Goal: Task Accomplishment & Management: Use online tool/utility

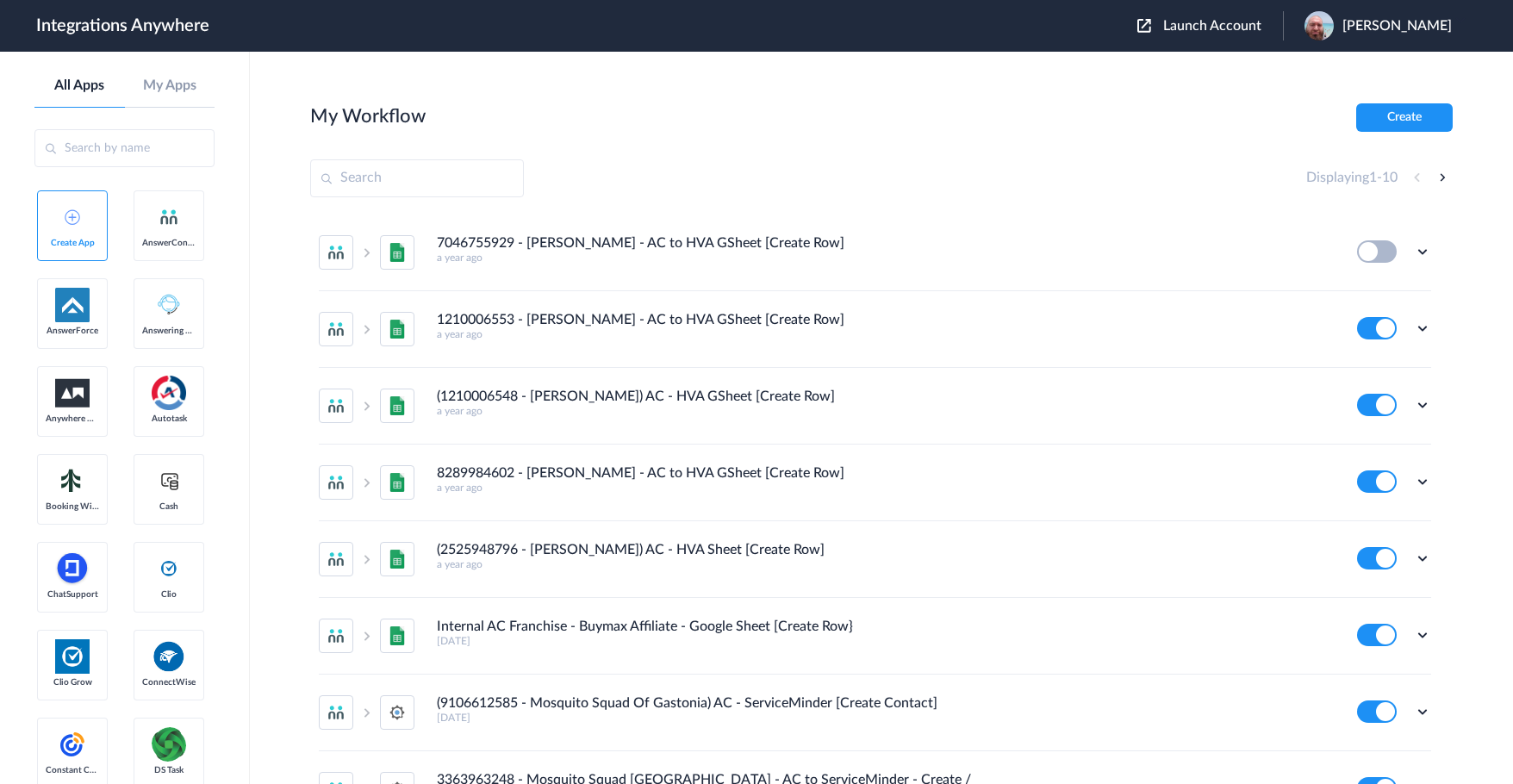
click at [1230, 25] on span "Launch Account" at bounding box center [1212, 26] width 98 height 13
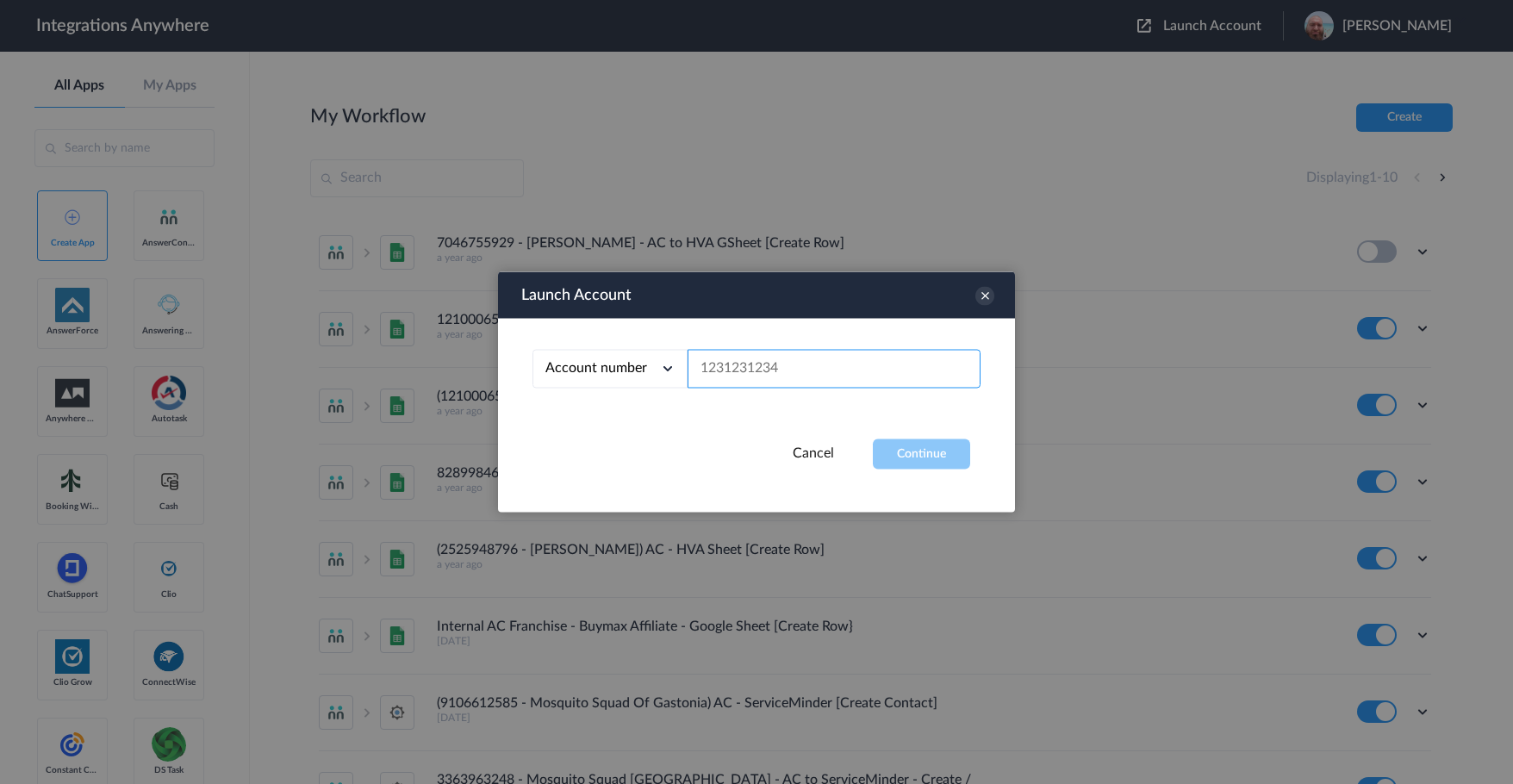
click at [762, 374] on input "text" at bounding box center [834, 369] width 293 height 39
paste input "3029856951"
type input "3029856951"
click at [919, 457] on button "Continue" at bounding box center [922, 454] width 97 height 31
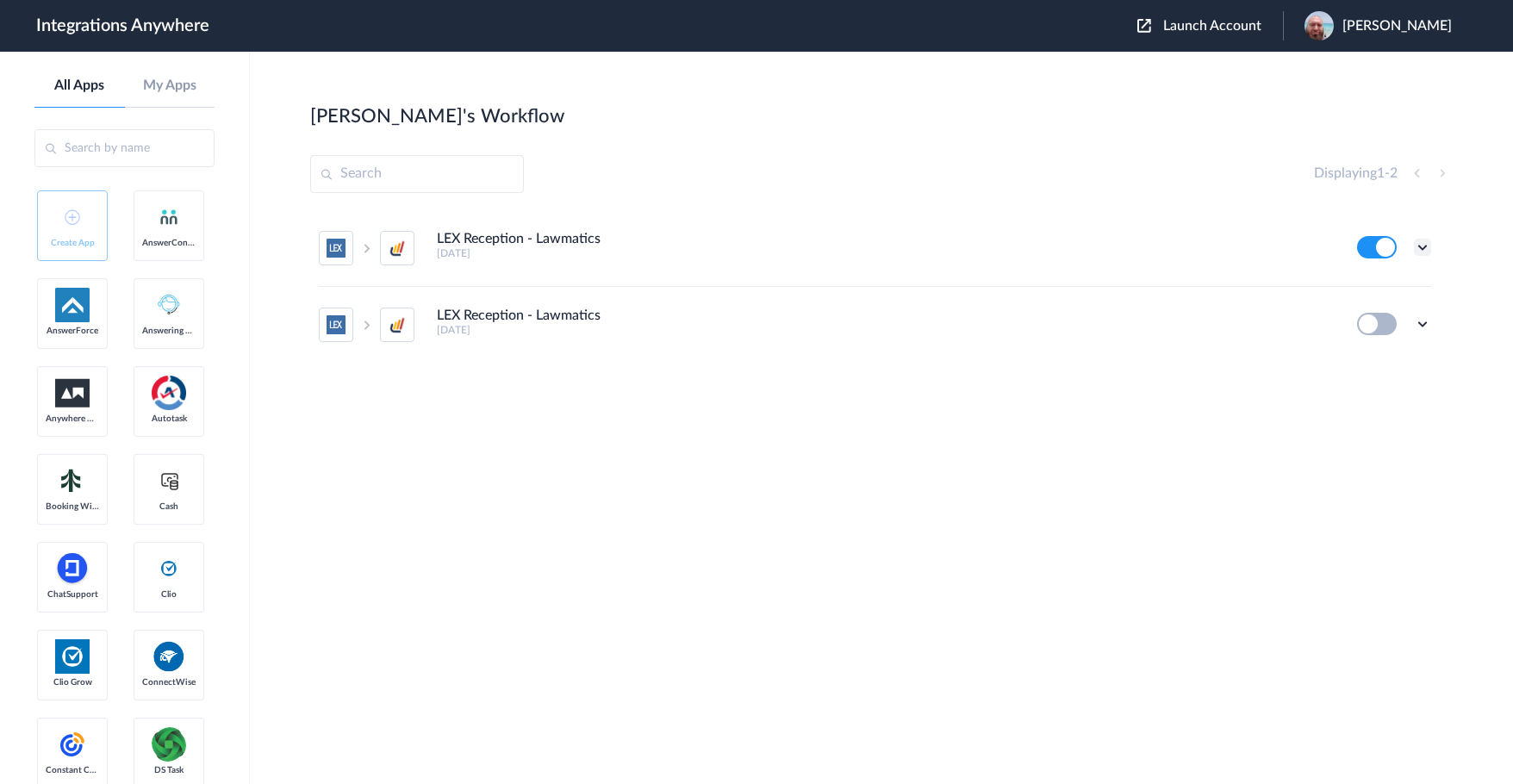
click at [1420, 244] on icon at bounding box center [1422, 247] width 17 height 17
click at [1377, 283] on li "Edit" at bounding box center [1374, 286] width 112 height 31
click at [1426, 241] on icon at bounding box center [1422, 247] width 17 height 17
click at [1389, 318] on link "Task history" at bounding box center [1373, 319] width 83 height 12
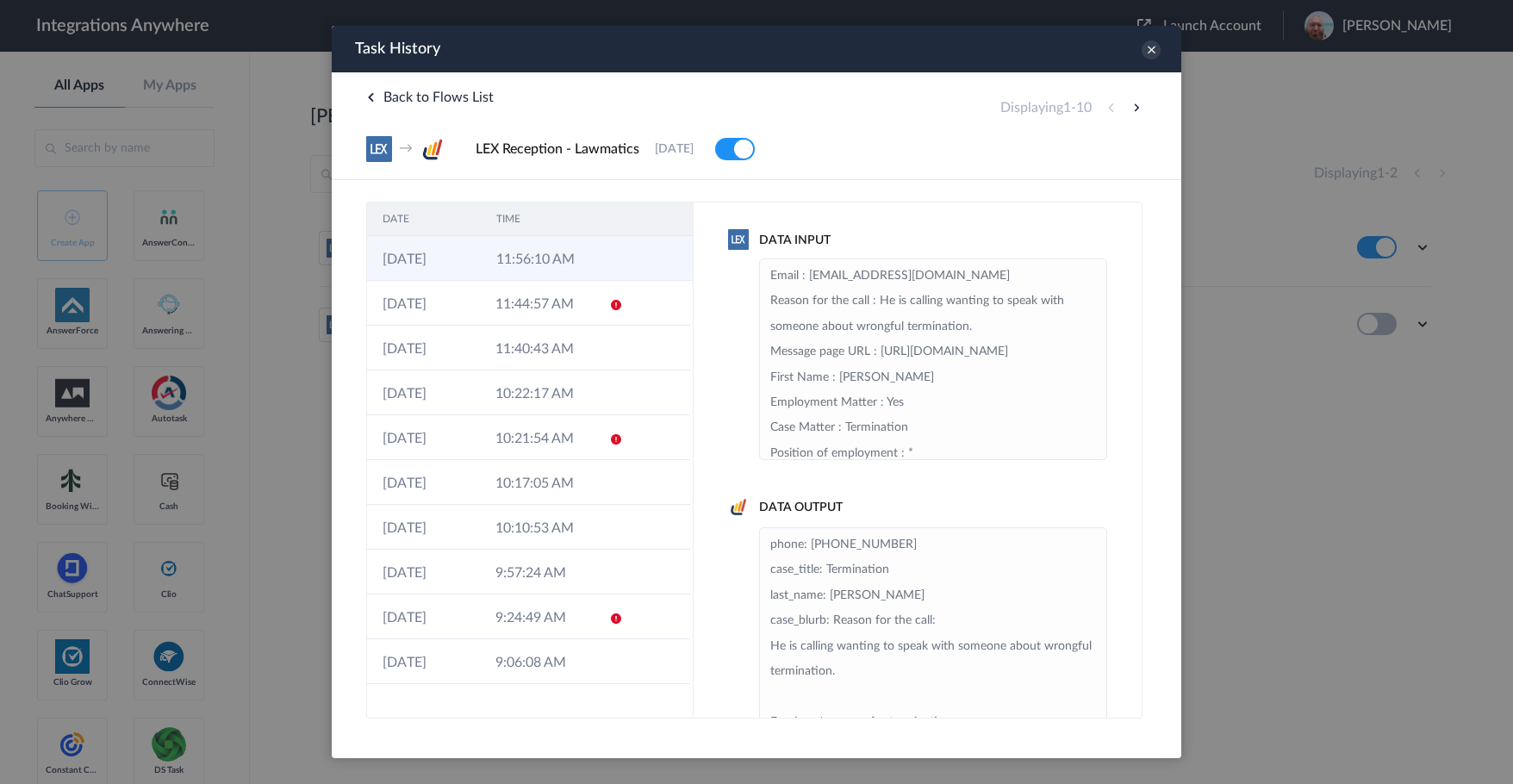
click at [547, 261] on td "11:56:10 AM" at bounding box center [537, 258] width 114 height 45
click at [543, 283] on td "11:44:57 AM" at bounding box center [536, 302] width 113 height 45
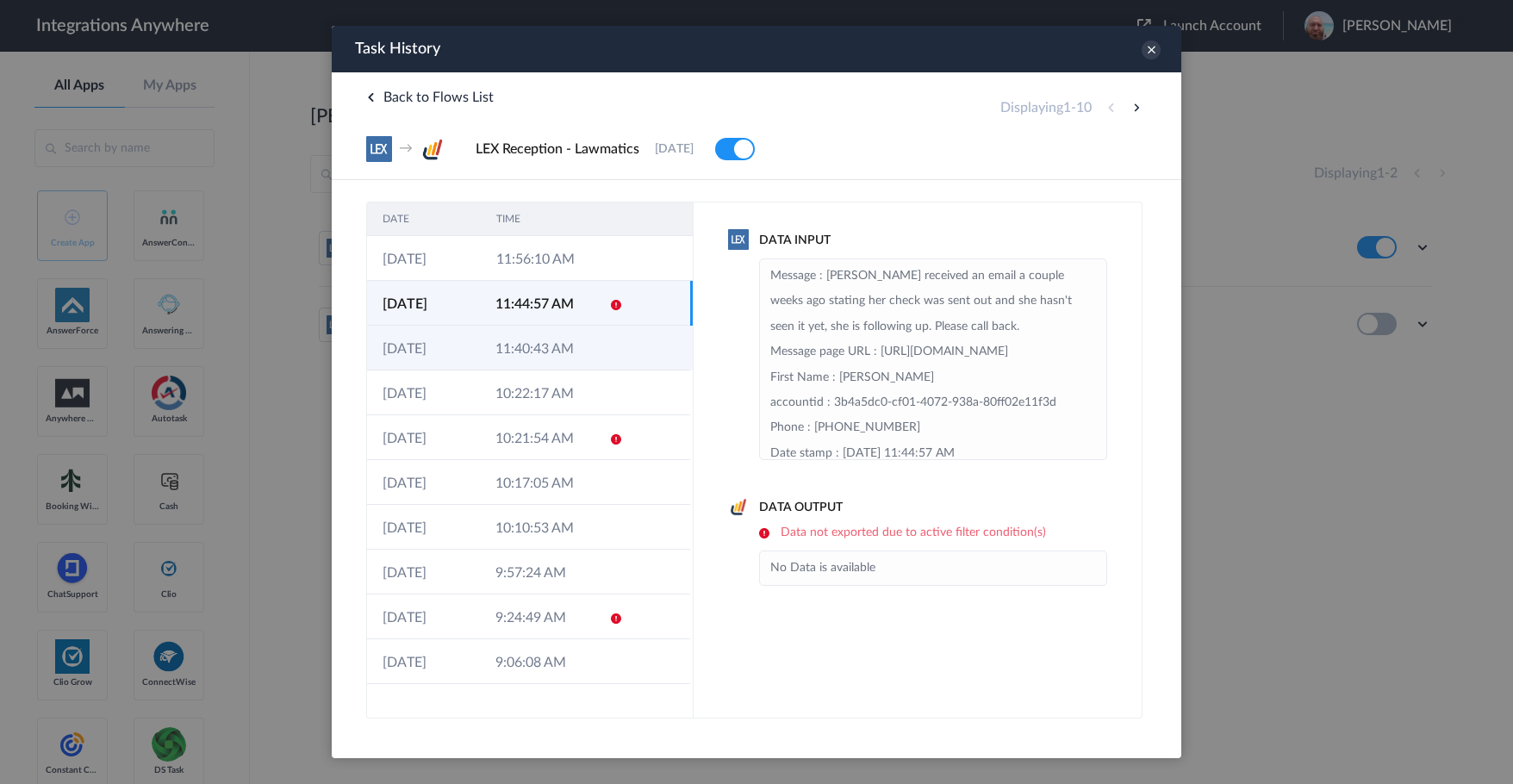
click at [527, 336] on td "11:40:43 AM" at bounding box center [536, 347] width 113 height 45
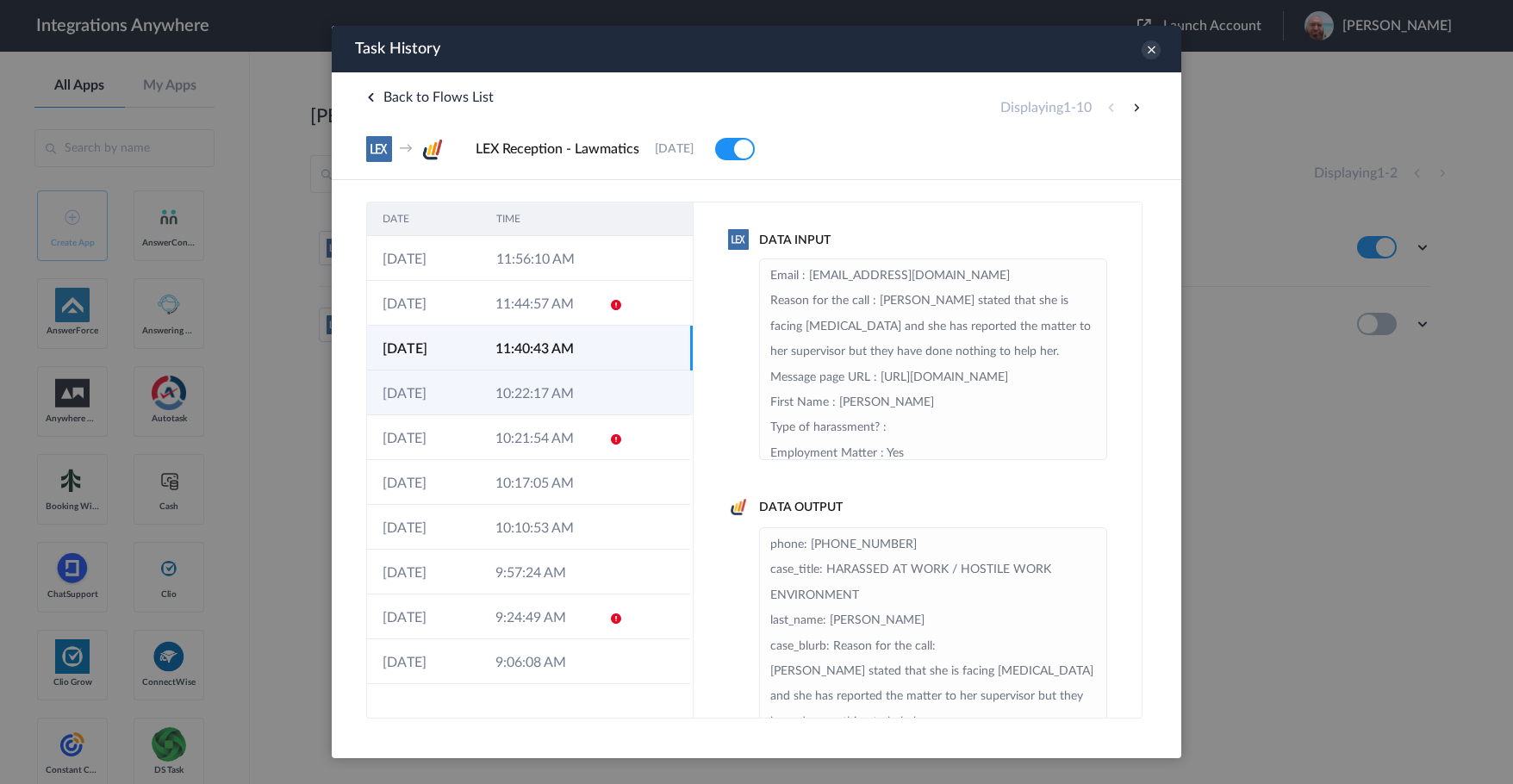
click at [528, 386] on td "10:22:17 AM" at bounding box center [536, 392] width 113 height 45
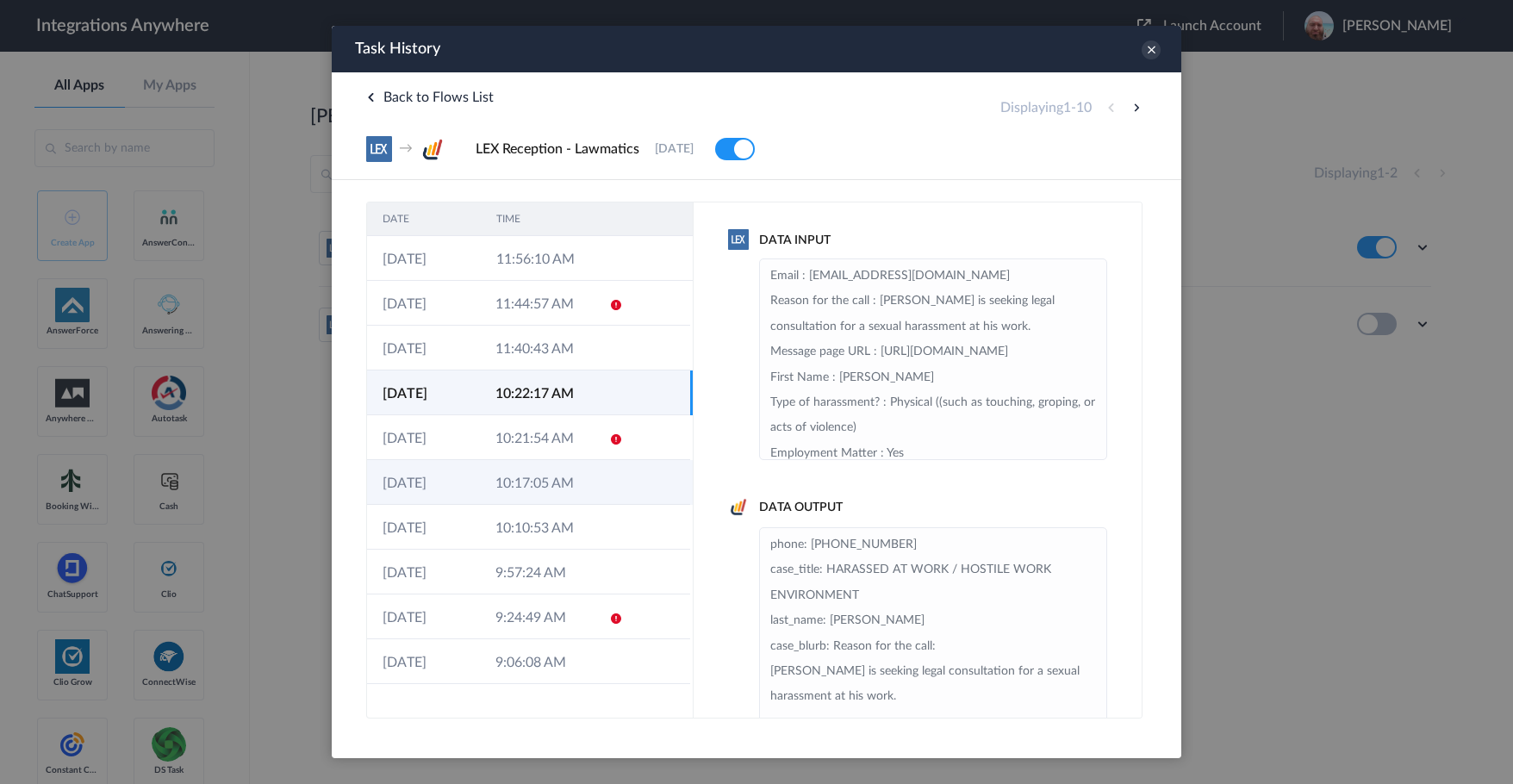
click at [562, 475] on td "10:17:05 AM" at bounding box center [536, 482] width 113 height 45
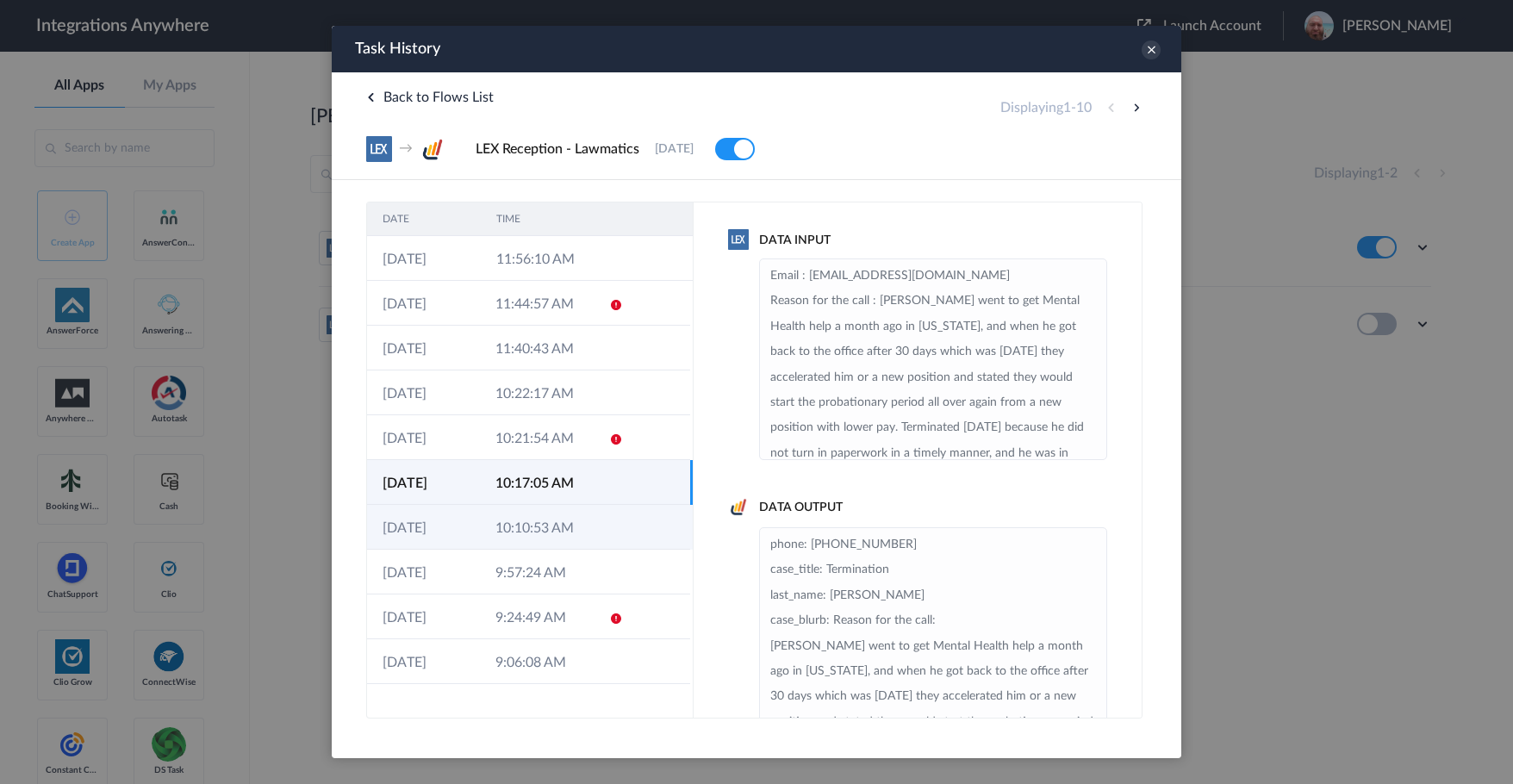
click at [556, 537] on td "10:10:53 AM" at bounding box center [536, 526] width 113 height 45
click at [1000, 159] on div "→ LEX Reception - Lawmatics [DATE] Delete" at bounding box center [756, 149] width 780 height 26
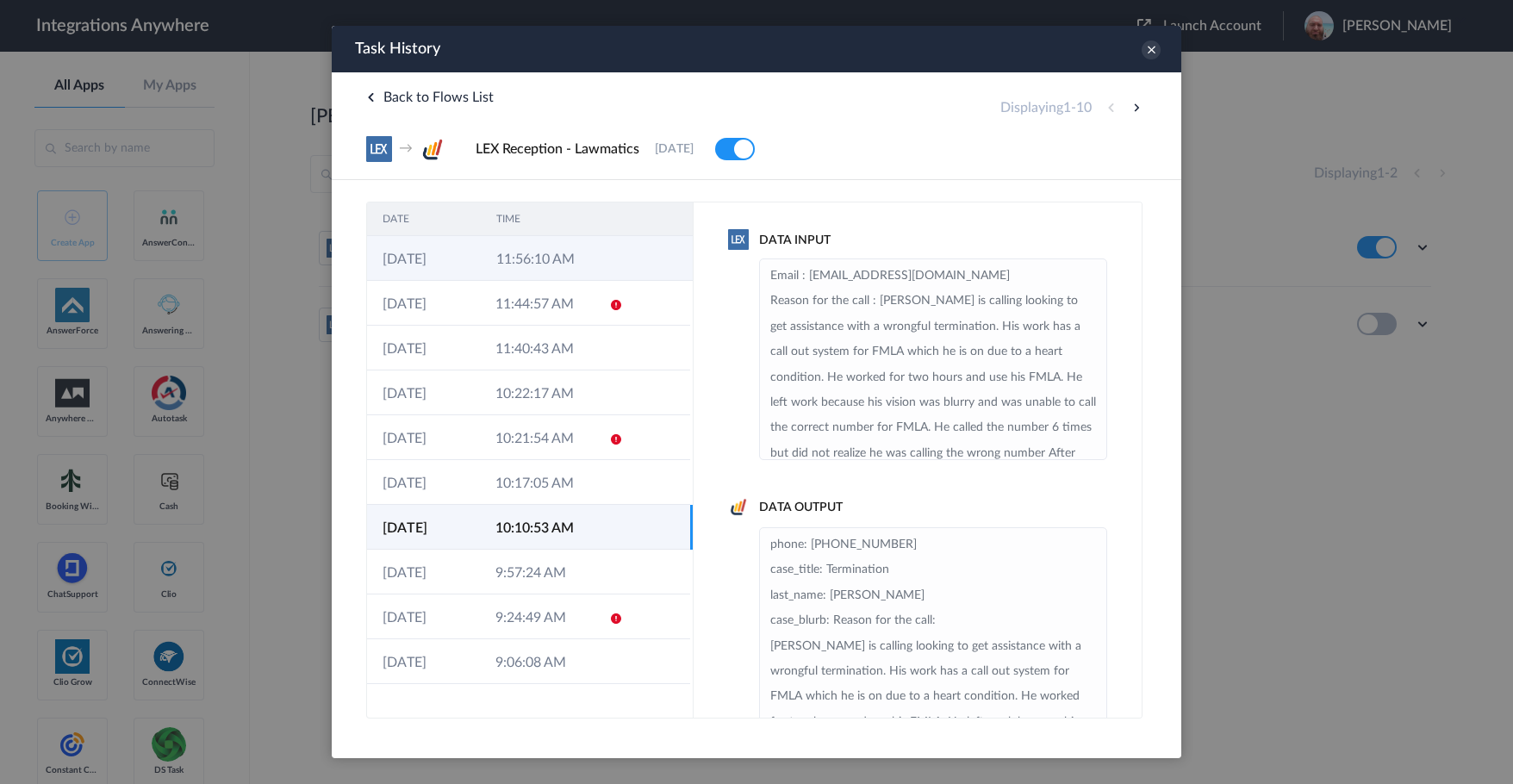
click at [529, 261] on td "11:56:10 AM" at bounding box center [537, 258] width 114 height 45
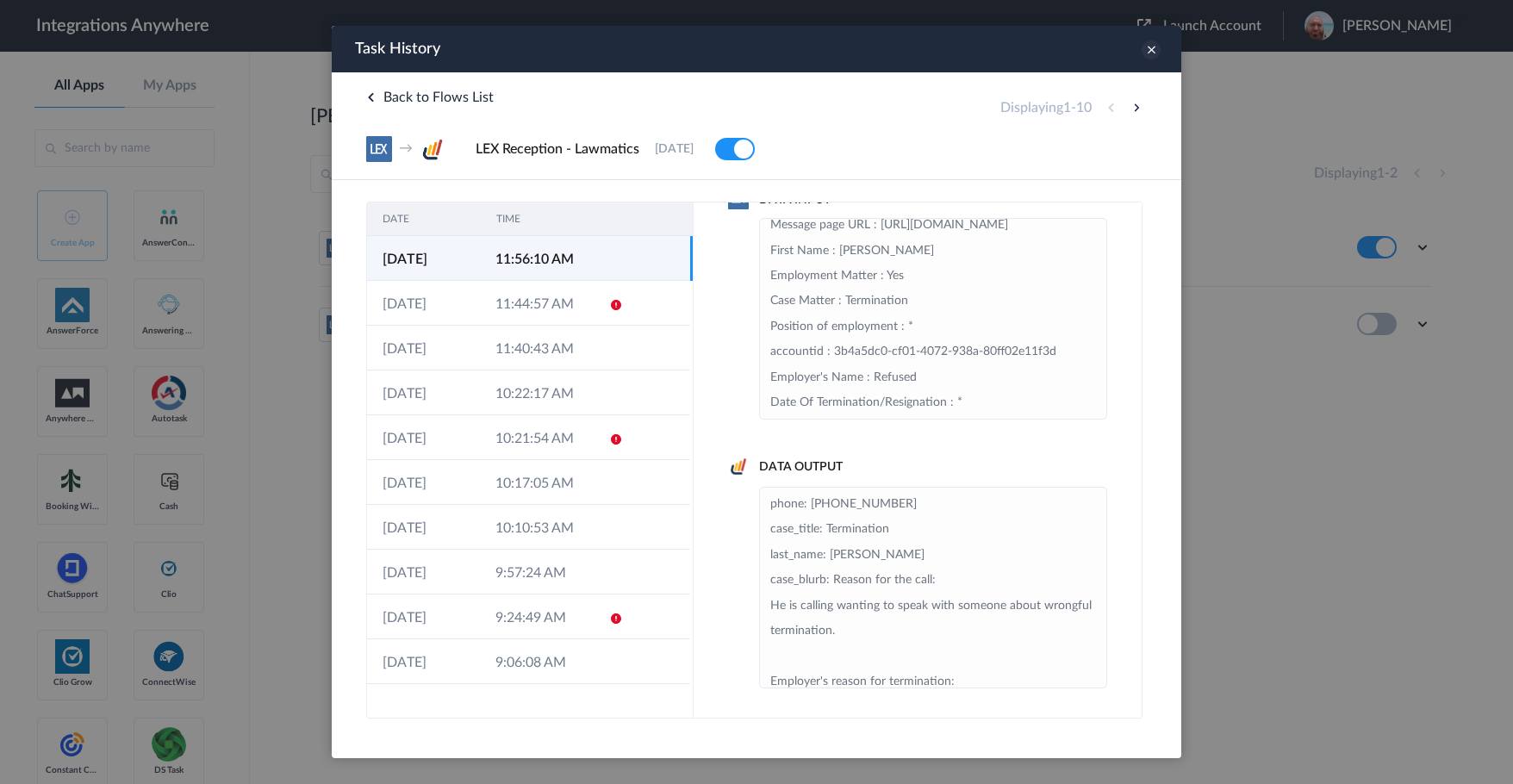
click at [1150, 49] on icon at bounding box center [1150, 50] width 19 height 19
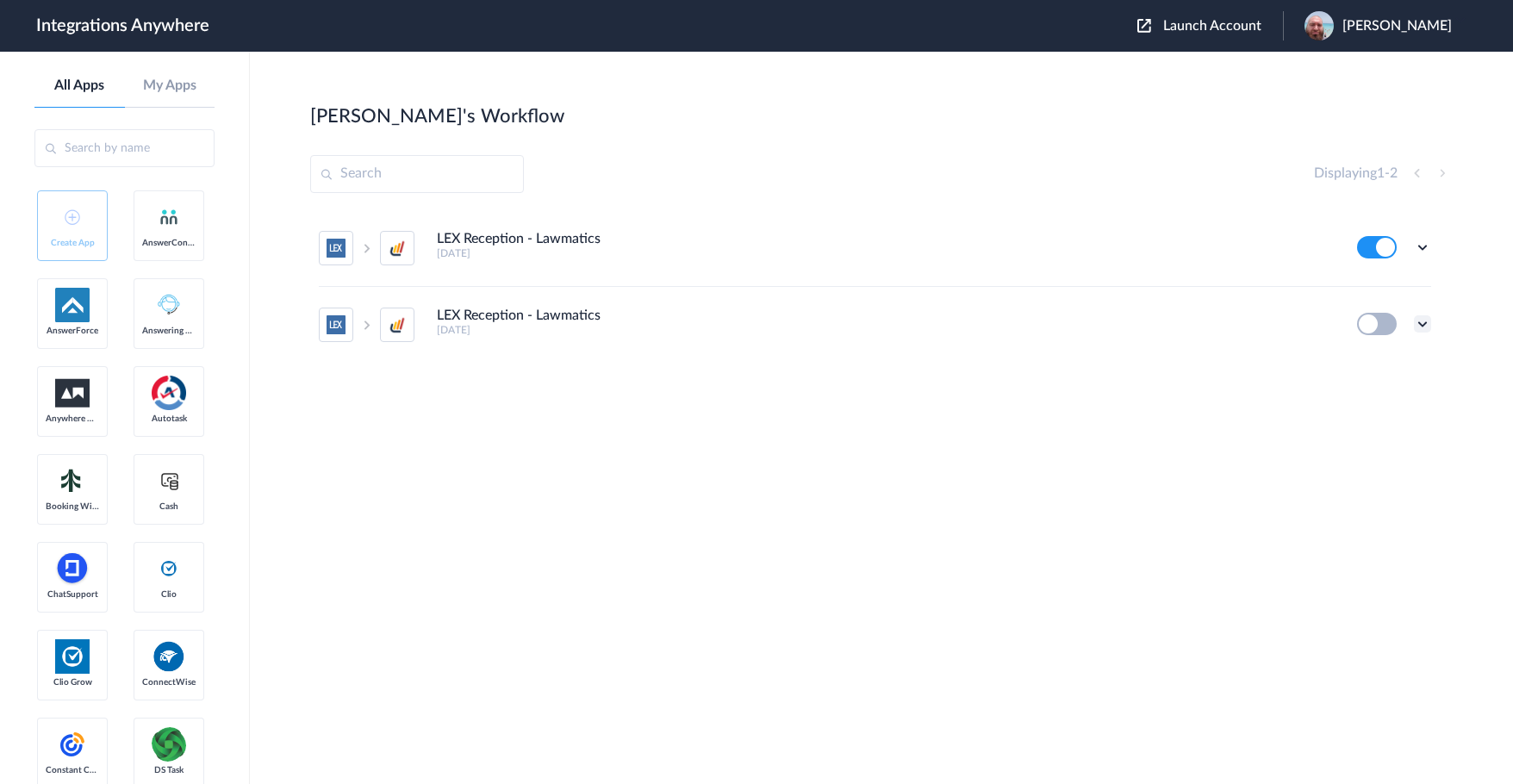
click at [1418, 325] on icon at bounding box center [1422, 323] width 17 height 17
click at [1383, 380] on li "Task history" at bounding box center [1374, 395] width 112 height 31
click at [1417, 328] on icon at bounding box center [1422, 323] width 17 height 17
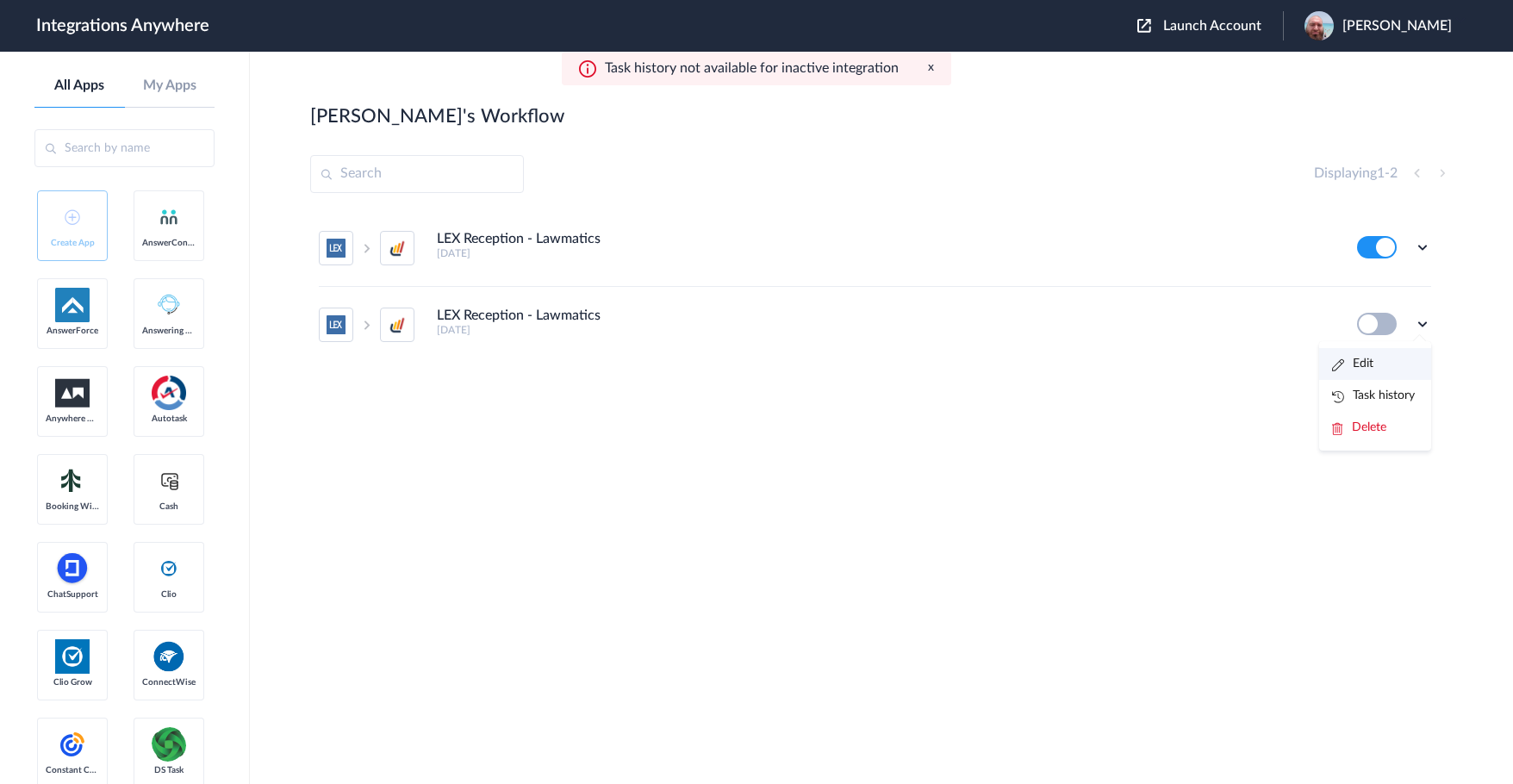
click at [1375, 361] on li "Edit" at bounding box center [1374, 363] width 112 height 31
click at [1425, 328] on icon at bounding box center [1422, 323] width 17 height 17
click at [1374, 431] on span "Delete" at bounding box center [1369, 427] width 34 height 12
click at [1361, 437] on li "Are you sure?" at bounding box center [1374, 435] width 112 height 47
drag, startPoint x: 579, startPoint y: 379, endPoint x: 608, endPoint y: 478, distance: 103.2
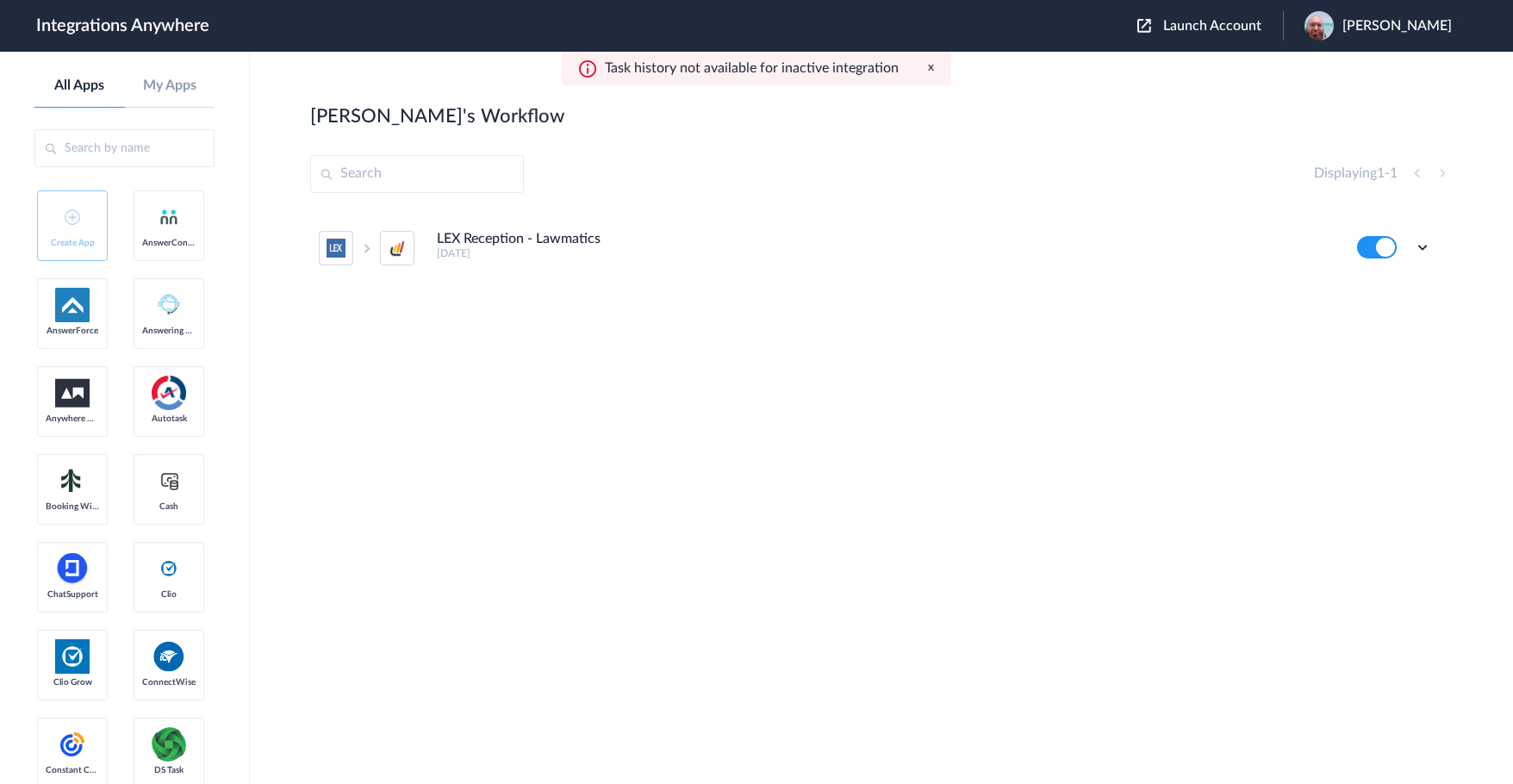
click at [579, 381] on div "LEX Reception - Lawmatics [DATE] Edit Task history Delete" at bounding box center [881, 339] width 1142 height 258
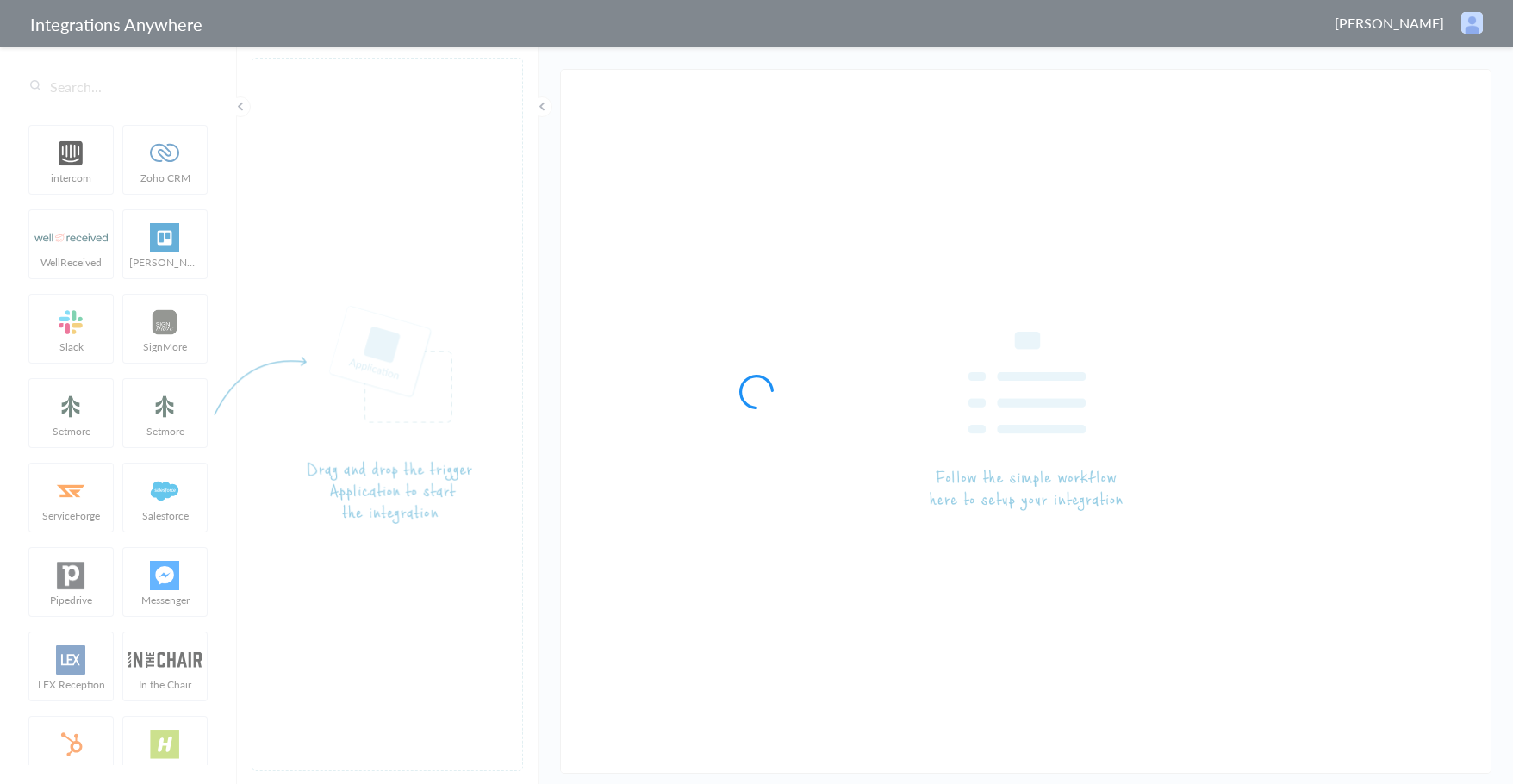
type input "LEX Reception - Lawmatics"
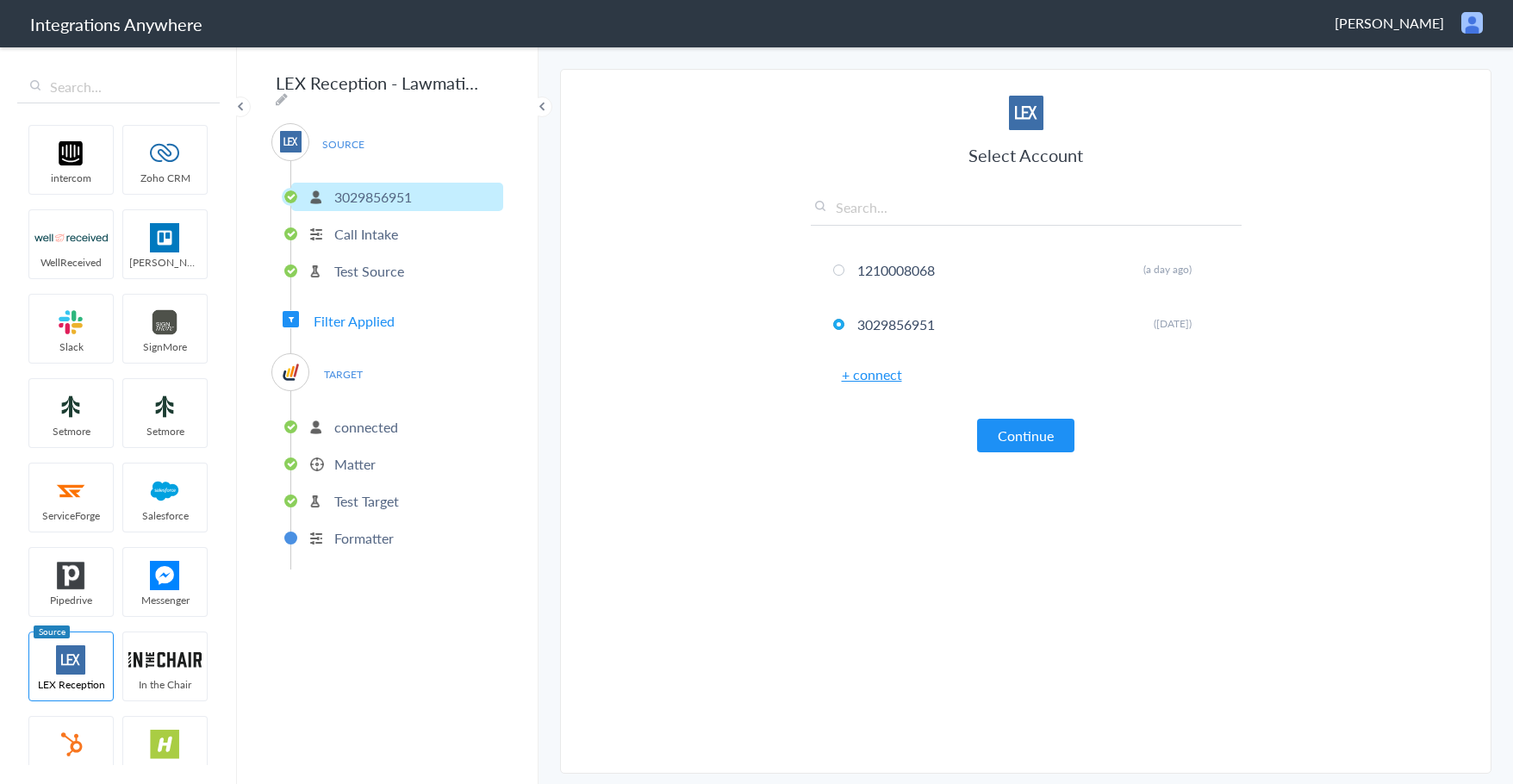
click at [356, 456] on p "Matter" at bounding box center [354, 464] width 41 height 20
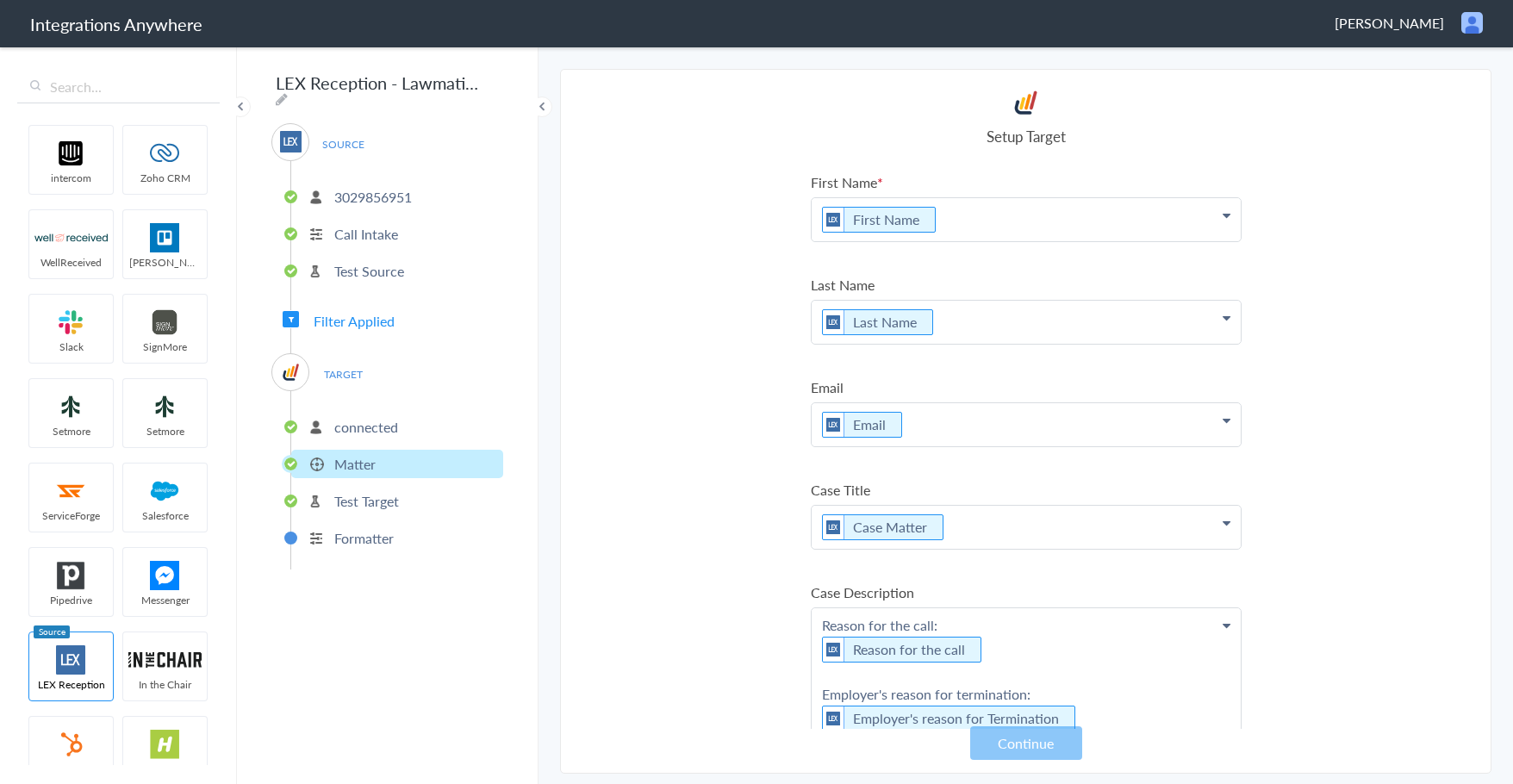
click at [368, 454] on p "Matter" at bounding box center [354, 464] width 41 height 20
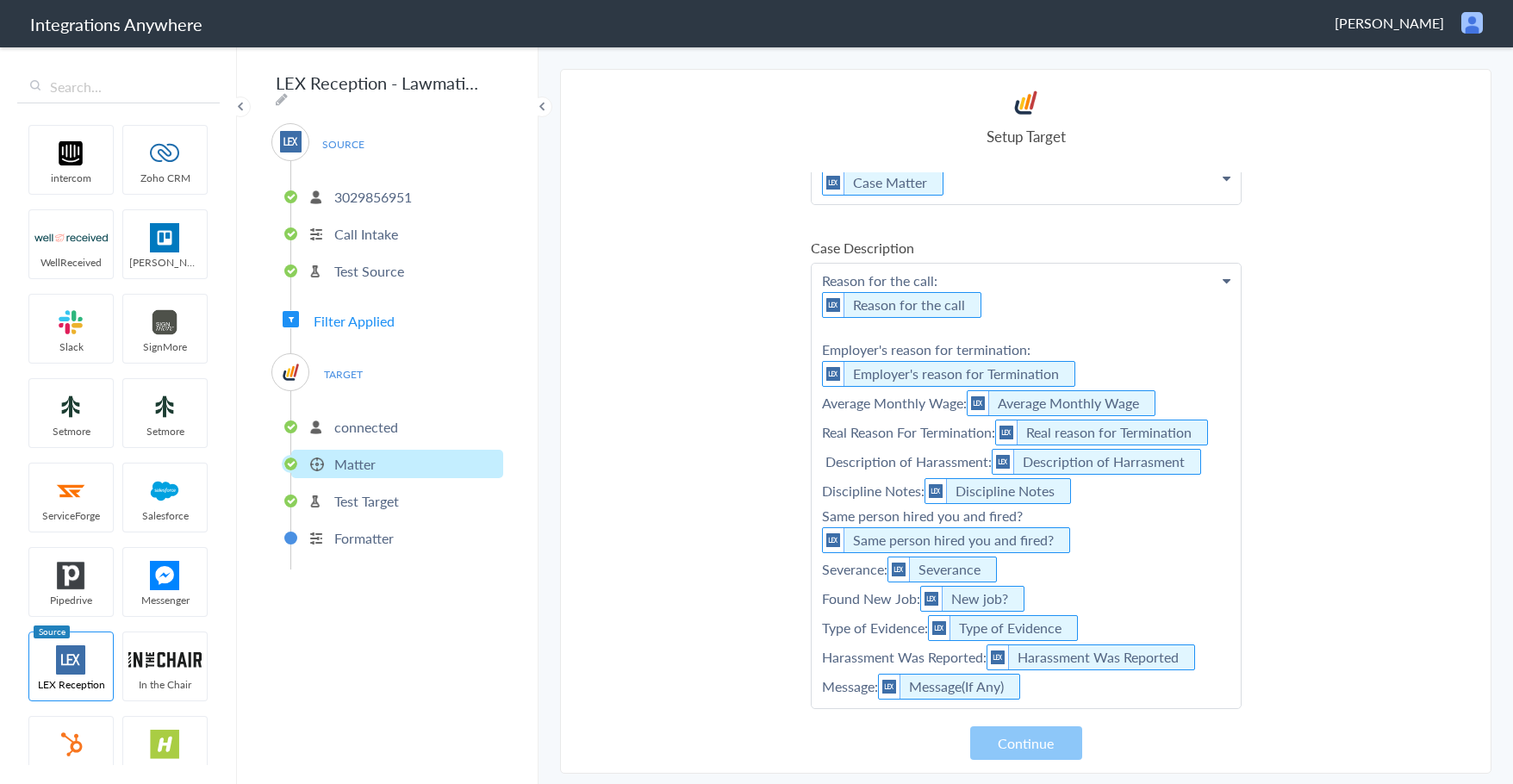
scroll to position [1991, 0]
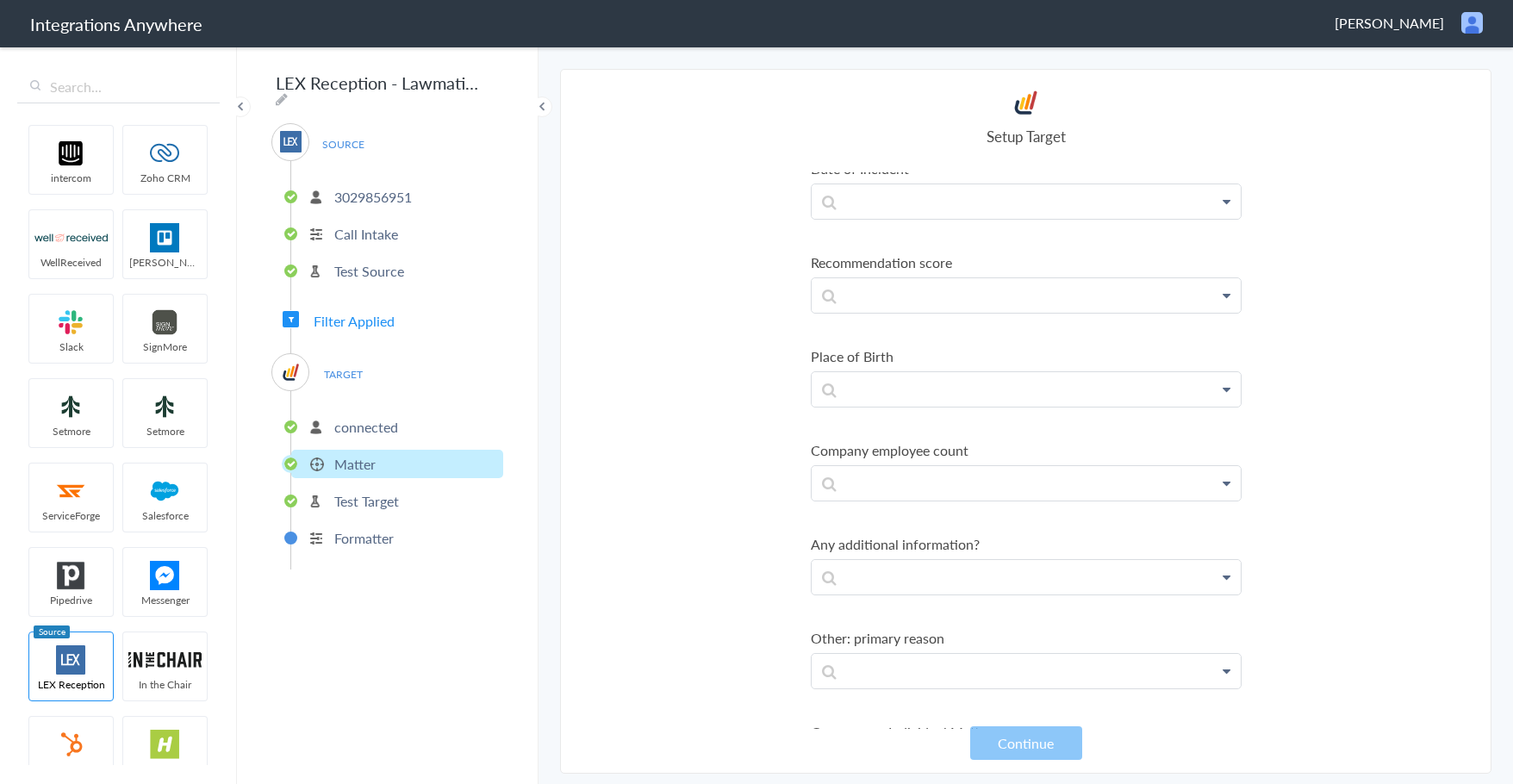
click at [913, 545] on information\? "Any additional information?" at bounding box center [1026, 544] width 430 height 20
click at [777, 532] on section "Select Account 1210008068 Rename Delete (a day ago) 3029856951 Rename Delete (7…" at bounding box center [1026, 421] width 931 height 705
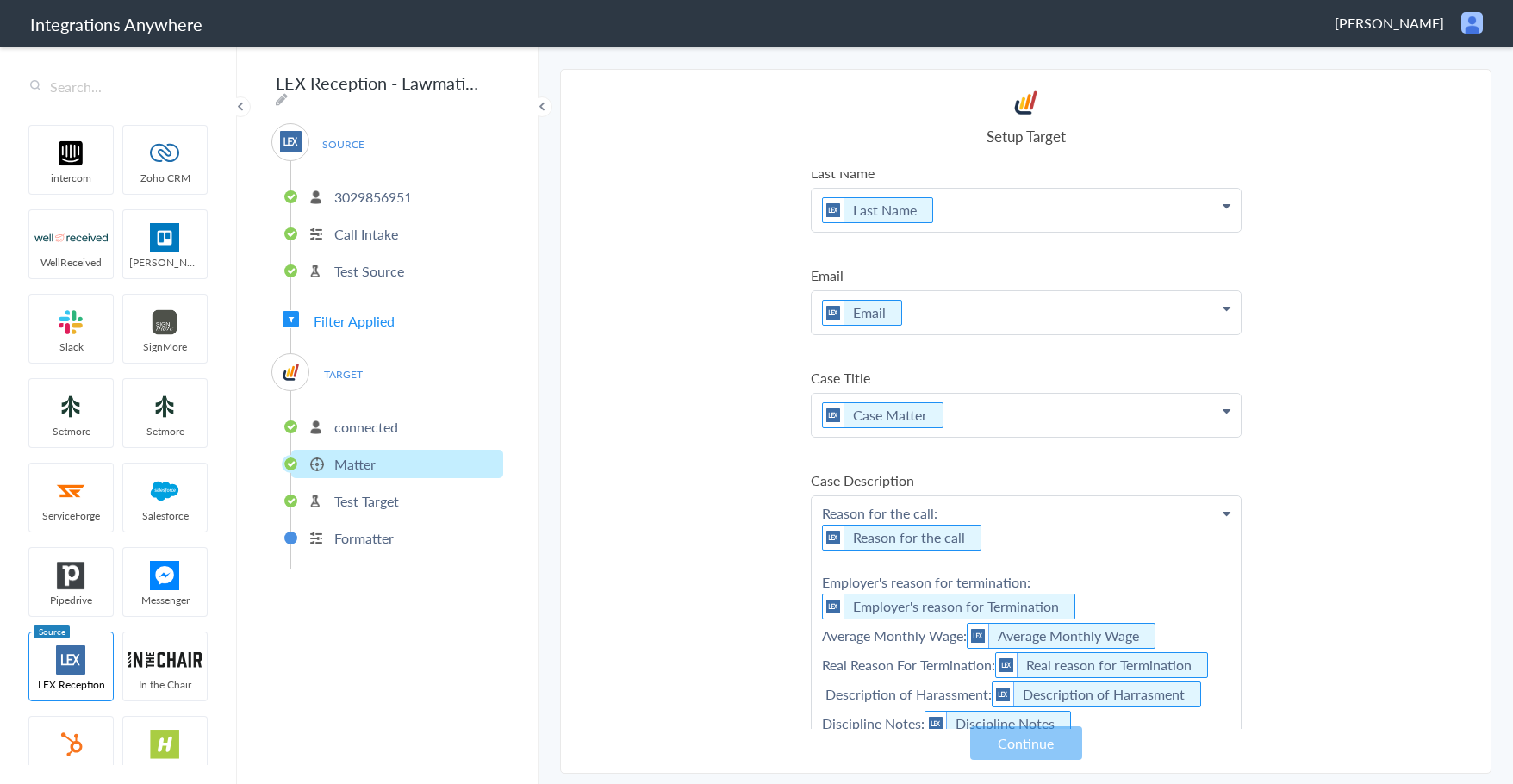
scroll to position [96, 0]
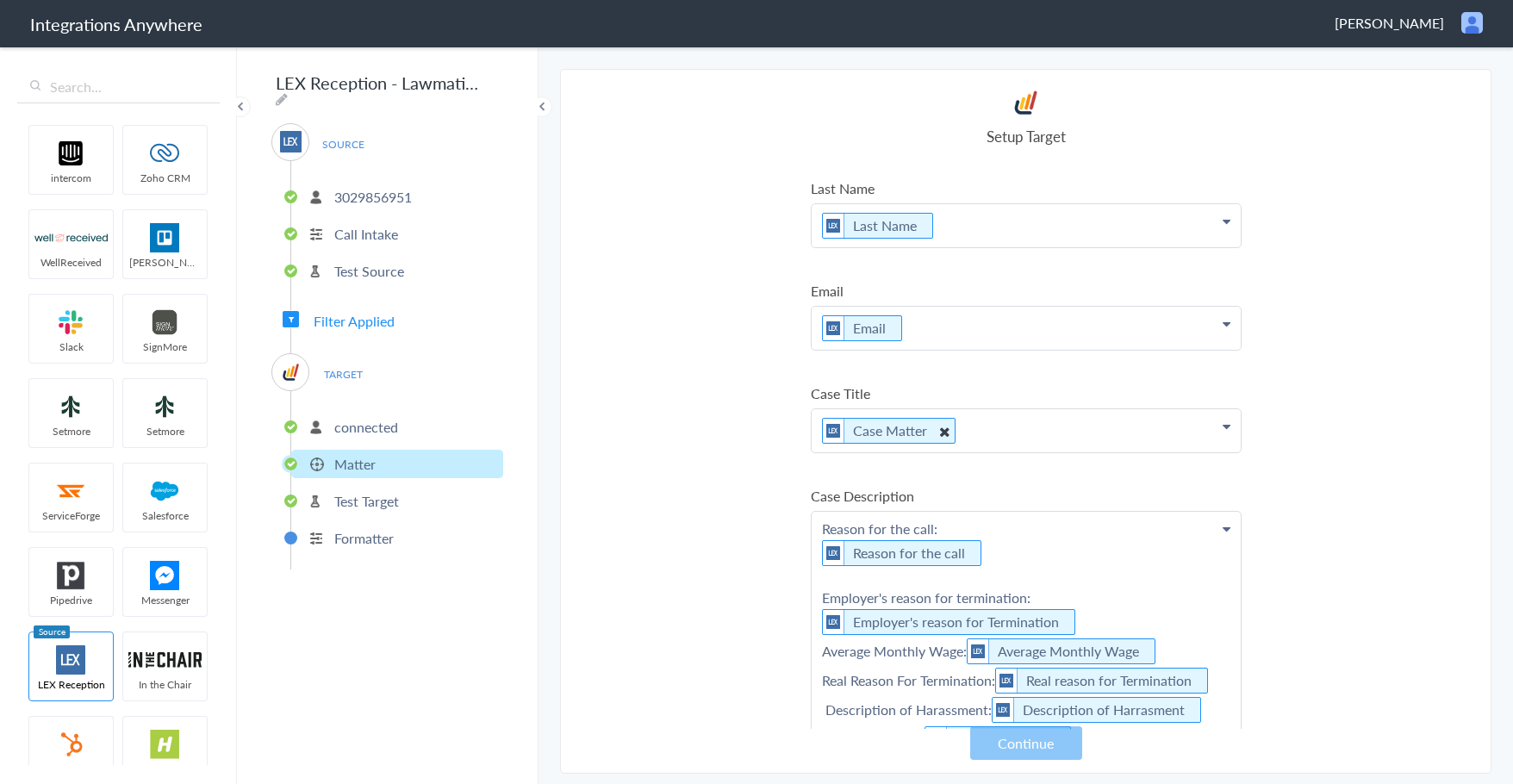
click at [881, 424] on Matter "Case Matter" at bounding box center [888, 430] width 134 height 26
click at [778, 432] on section "Select Account 1210008068 Rename Delete (a day ago) 3029856951 Rename Delete (7…" at bounding box center [1026, 421] width 931 height 705
click at [310, 320] on div "SOURCE 3029856951 Call Intake Test Source Filter Applied TARGET connected Matte…" at bounding box center [386, 346] width 232 height 446
click at [331, 320] on span "Filter Applied" at bounding box center [354, 320] width 81 height 20
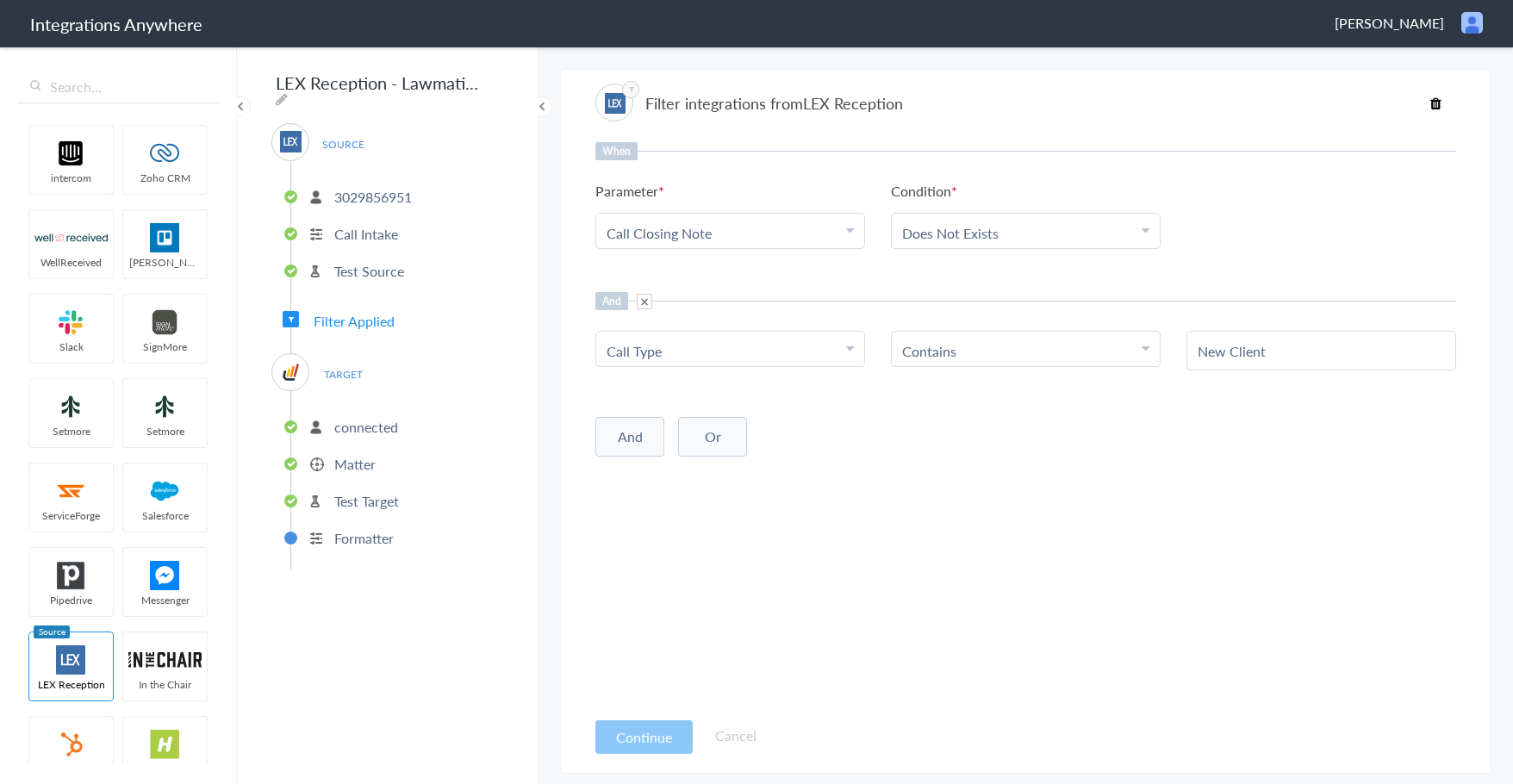
click at [353, 454] on p "Matter" at bounding box center [354, 464] width 41 height 20
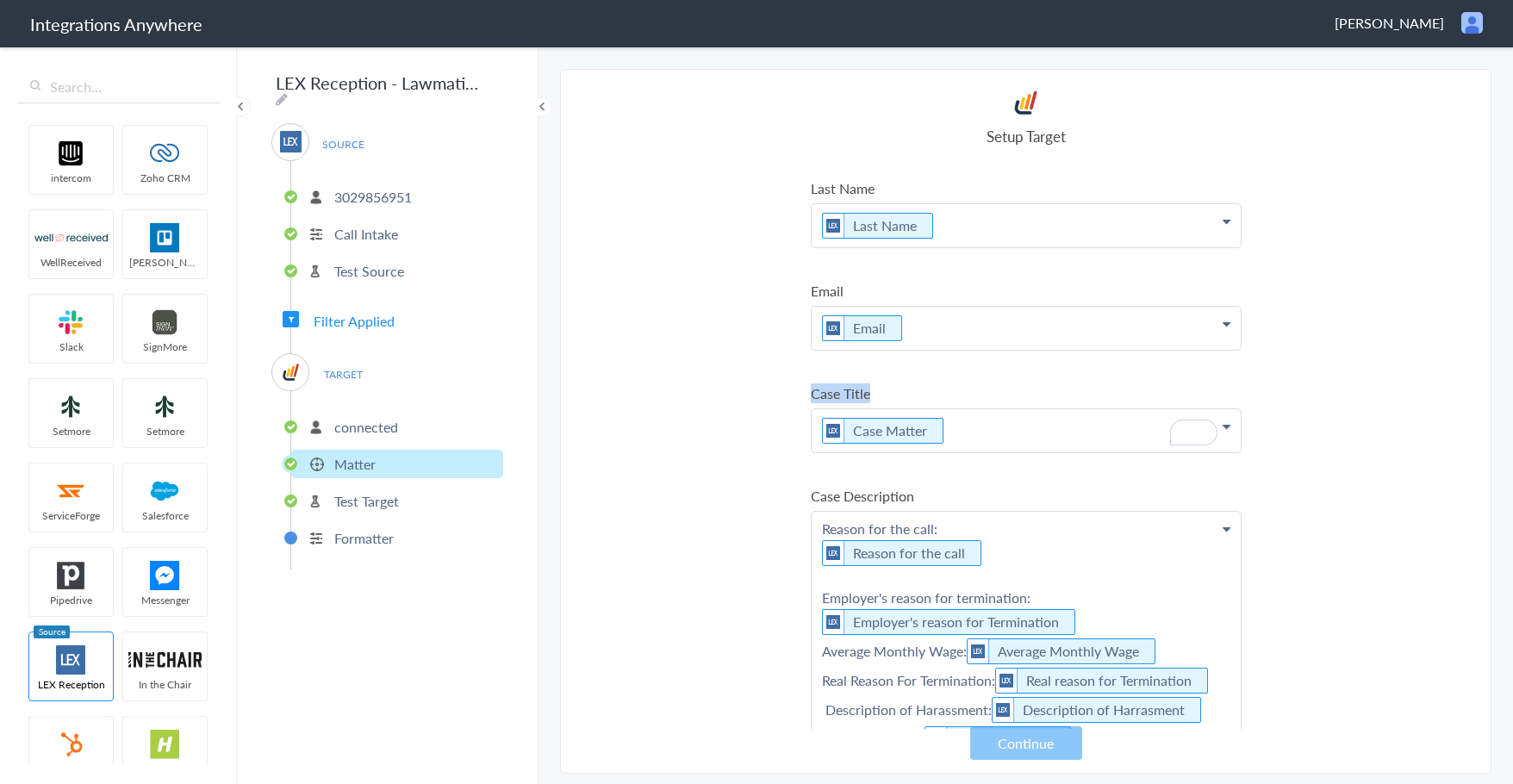
drag, startPoint x: 809, startPoint y: 395, endPoint x: 910, endPoint y: 390, distance: 101.1
click at [910, 390] on section "Select Account 1210008068 Rename Delete (a day ago) 3029856951 Rename Delete (7…" at bounding box center [1026, 421] width 931 height 705
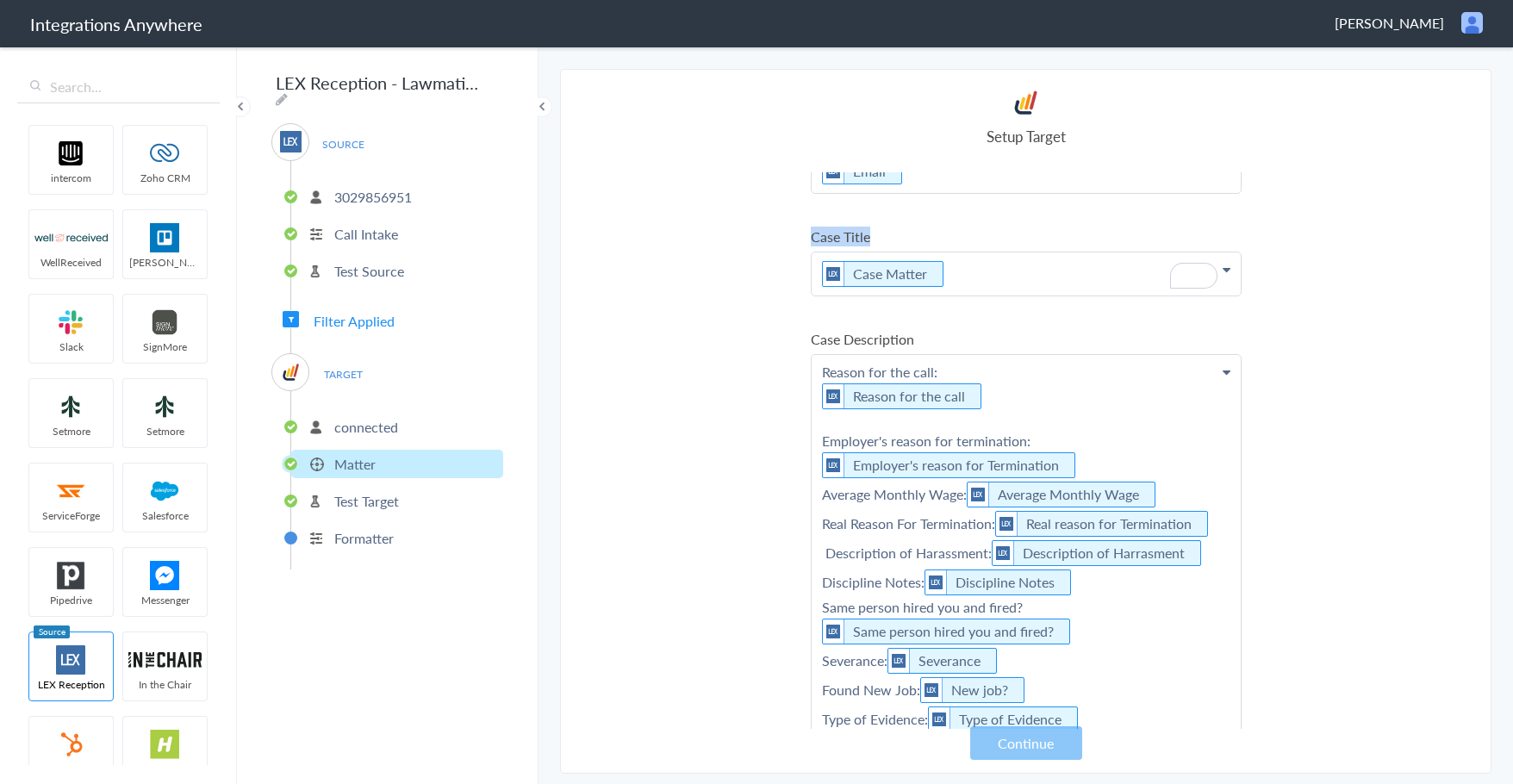
scroll to position [258, 0]
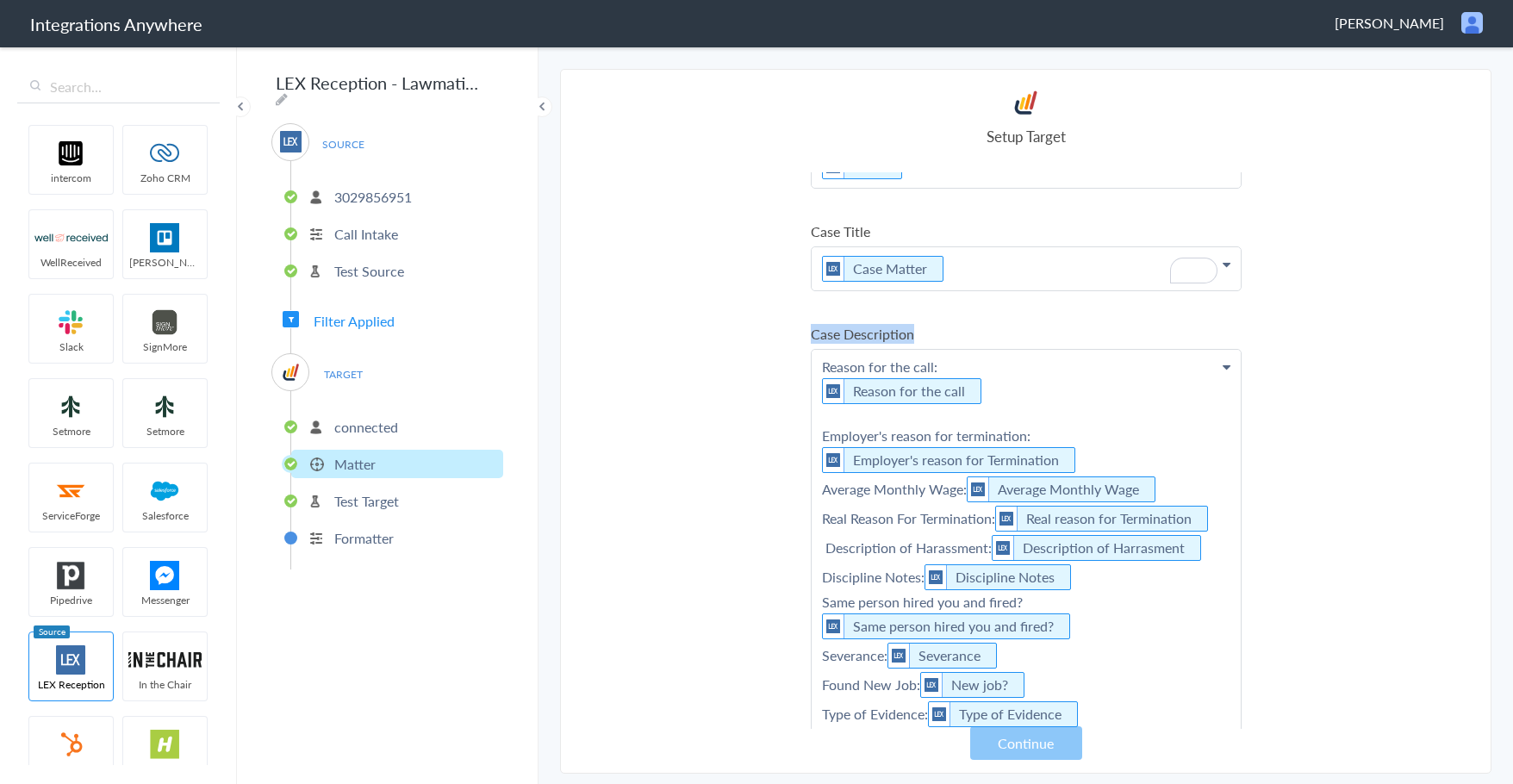
drag, startPoint x: 796, startPoint y: 336, endPoint x: 963, endPoint y: 332, distance: 167.0
click at [963, 332] on section "Select Account 1210008068 Rename Delete (a day ago) 3029856951 Rename Delete (7…" at bounding box center [1026, 421] width 931 height 705
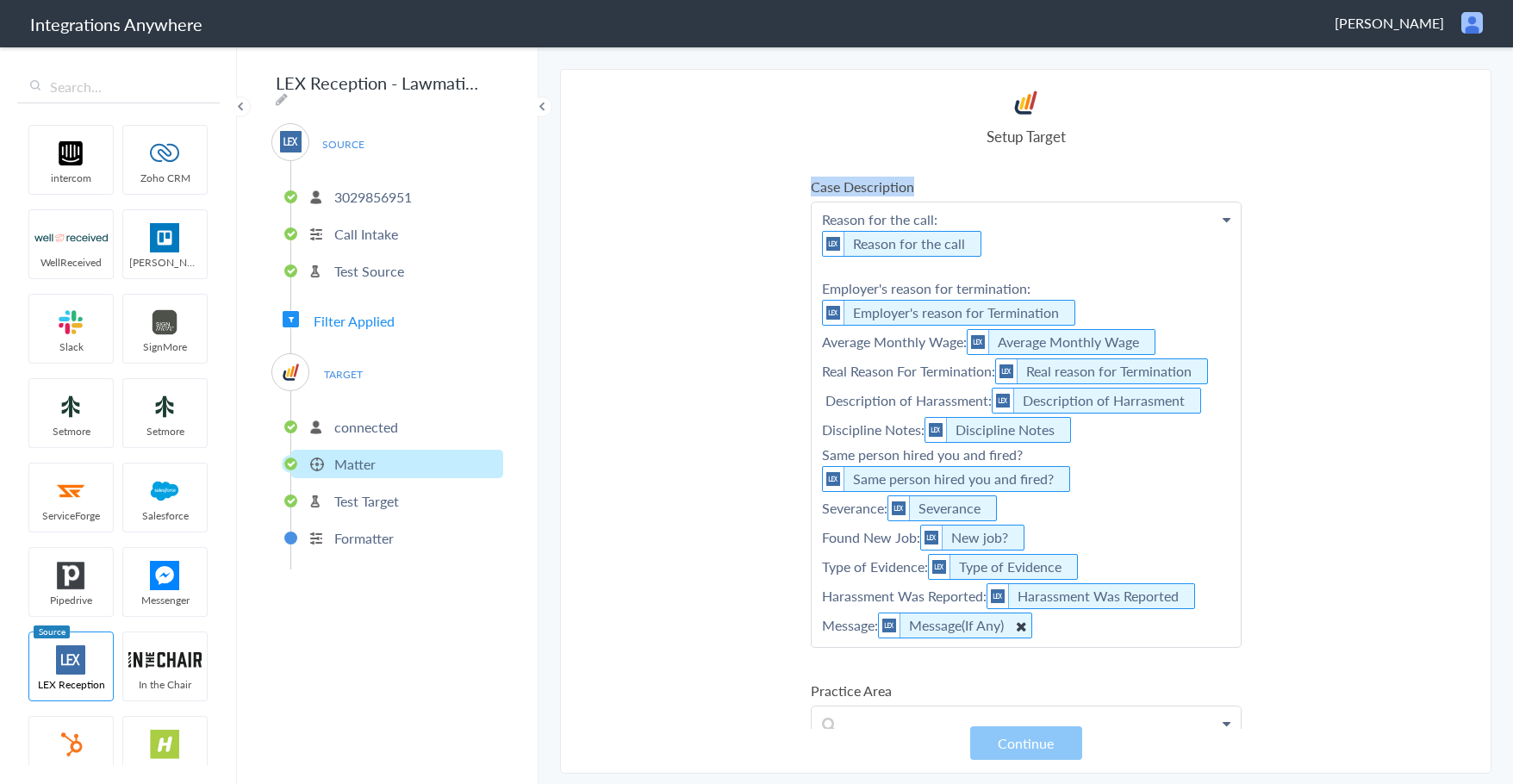
scroll to position [430, 0]
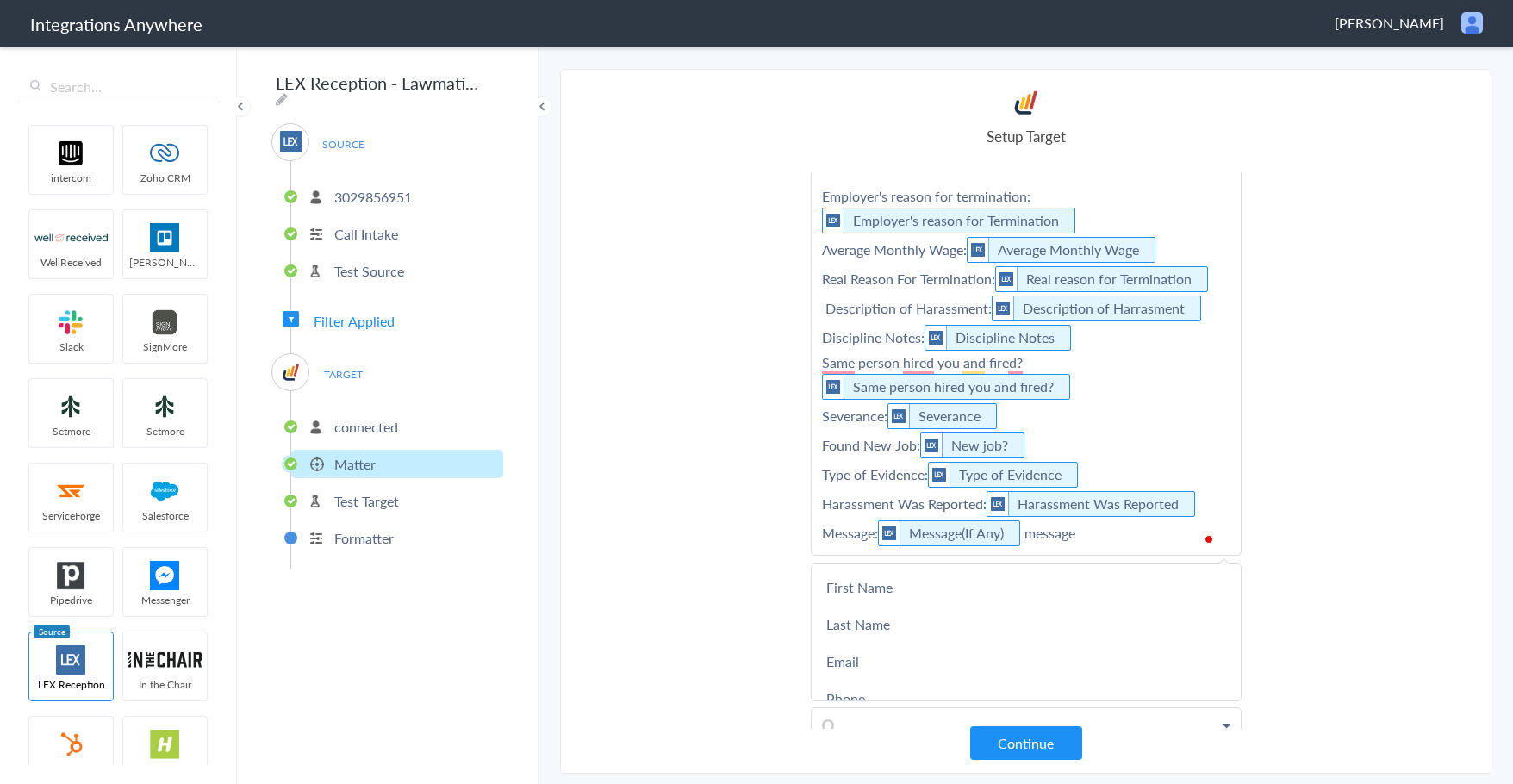
scroll to position [0, 0]
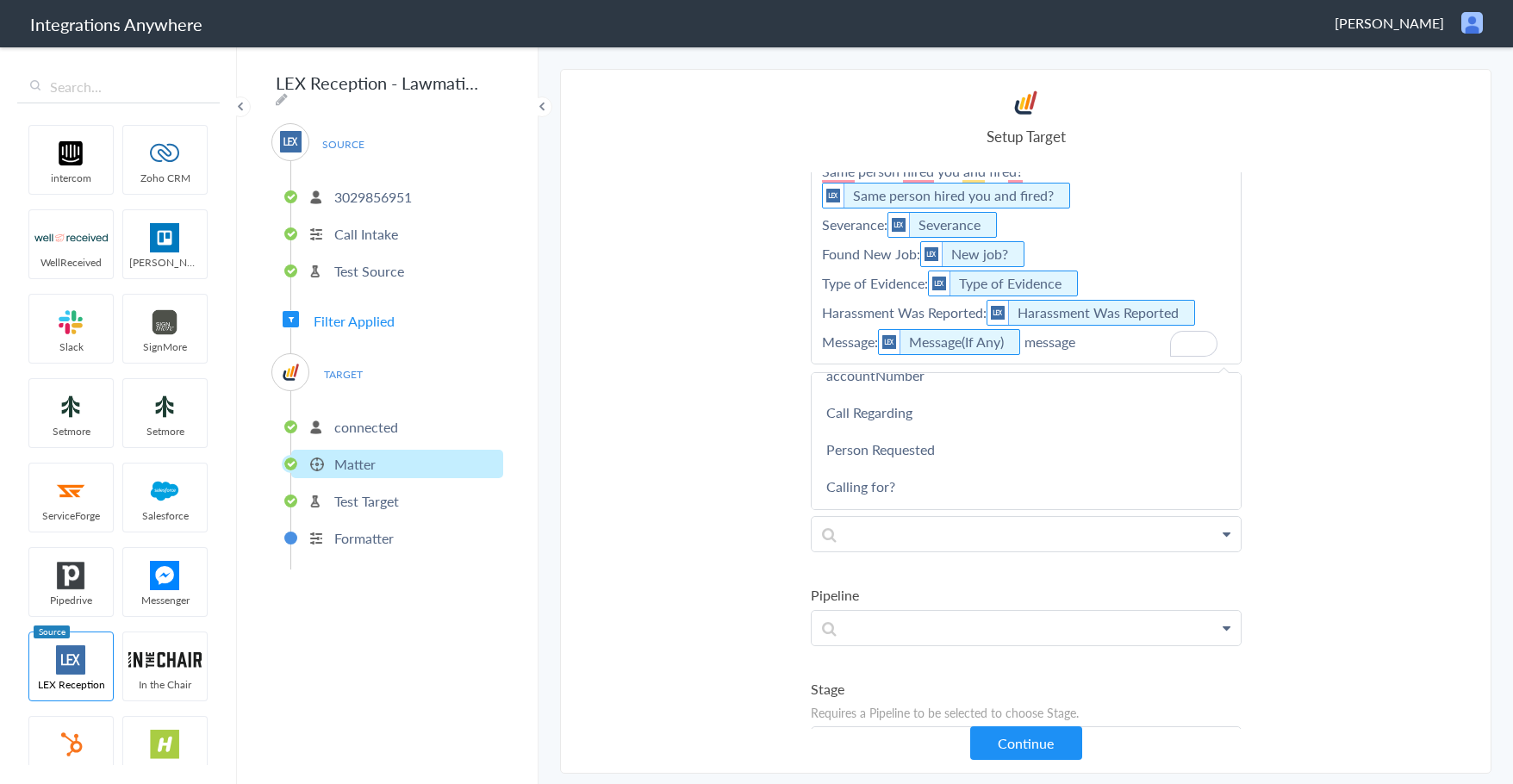
click at [1068, 355] on p "Reason for the call: Reason for the call Employer's reason for termination: Emp…" at bounding box center [1026, 141] width 429 height 444
click at [1087, 341] on p "Reason for the call: Reason for the call Employer's reason for termination: Emp…" at bounding box center [1026, 141] width 429 height 444
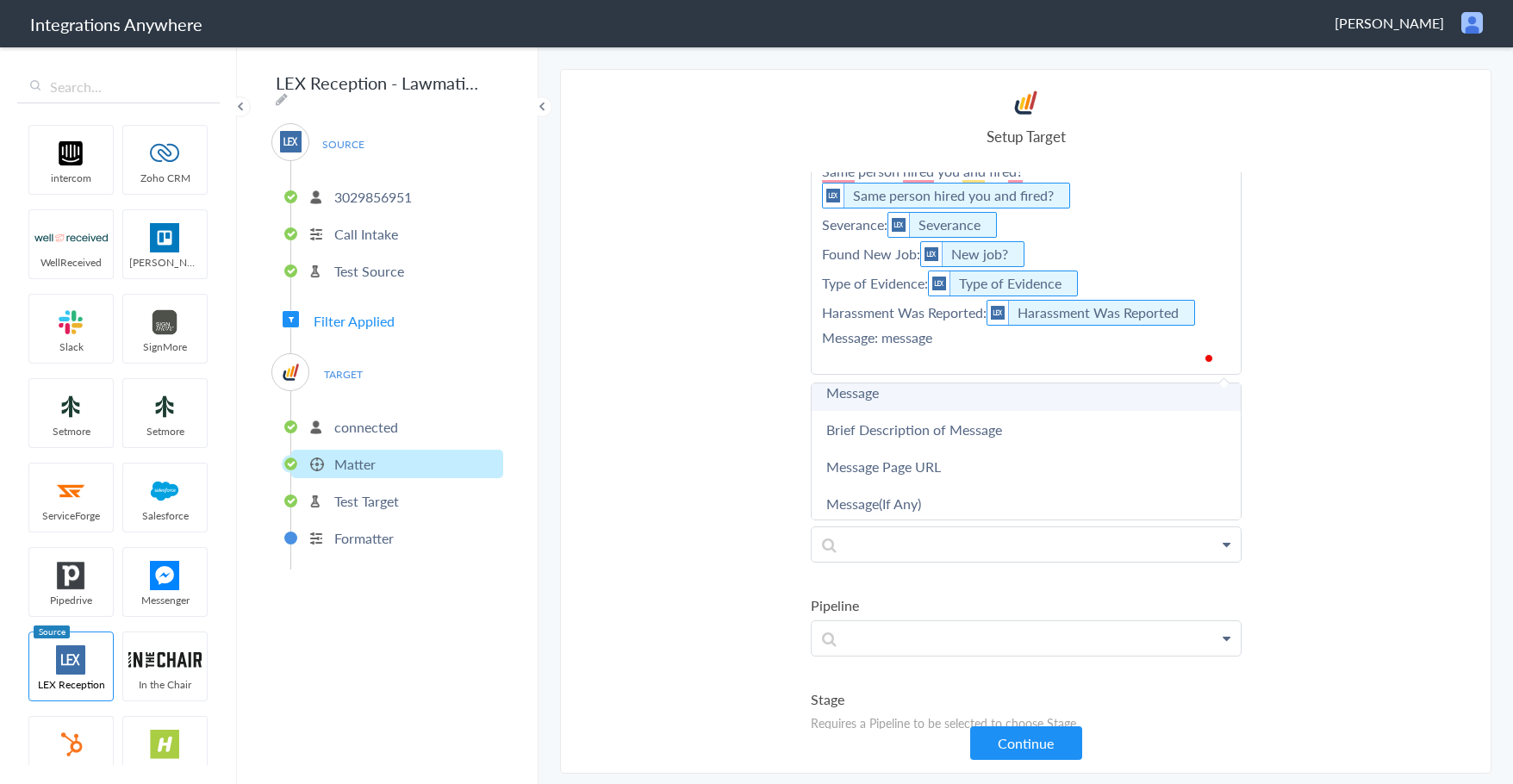
scroll to position [16, 0]
click at [0, 0] on link "Message" at bounding box center [0, 0] width 0 height 0
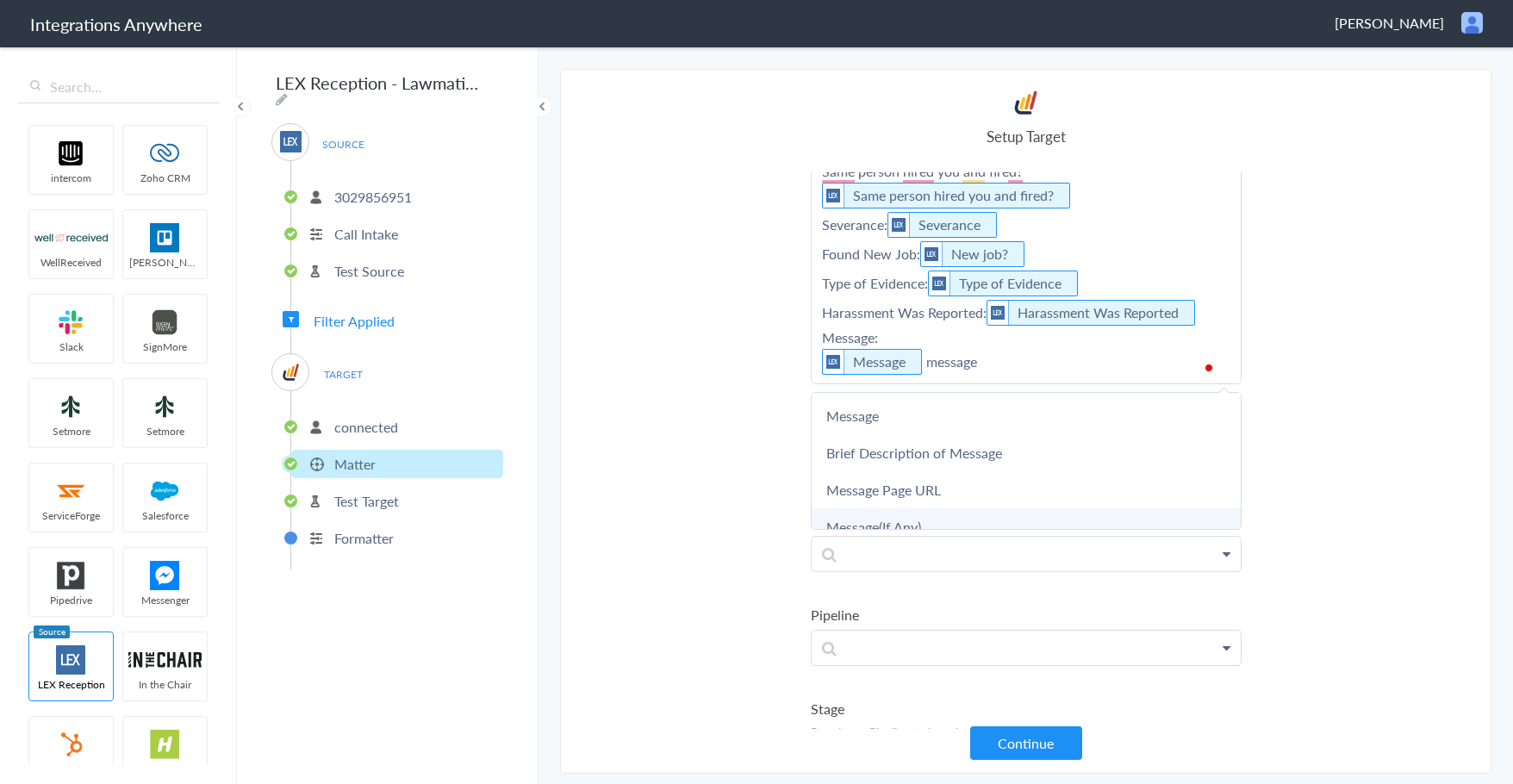
click at [0, 0] on link "Message(If Any)" at bounding box center [0, 0] width 0 height 0
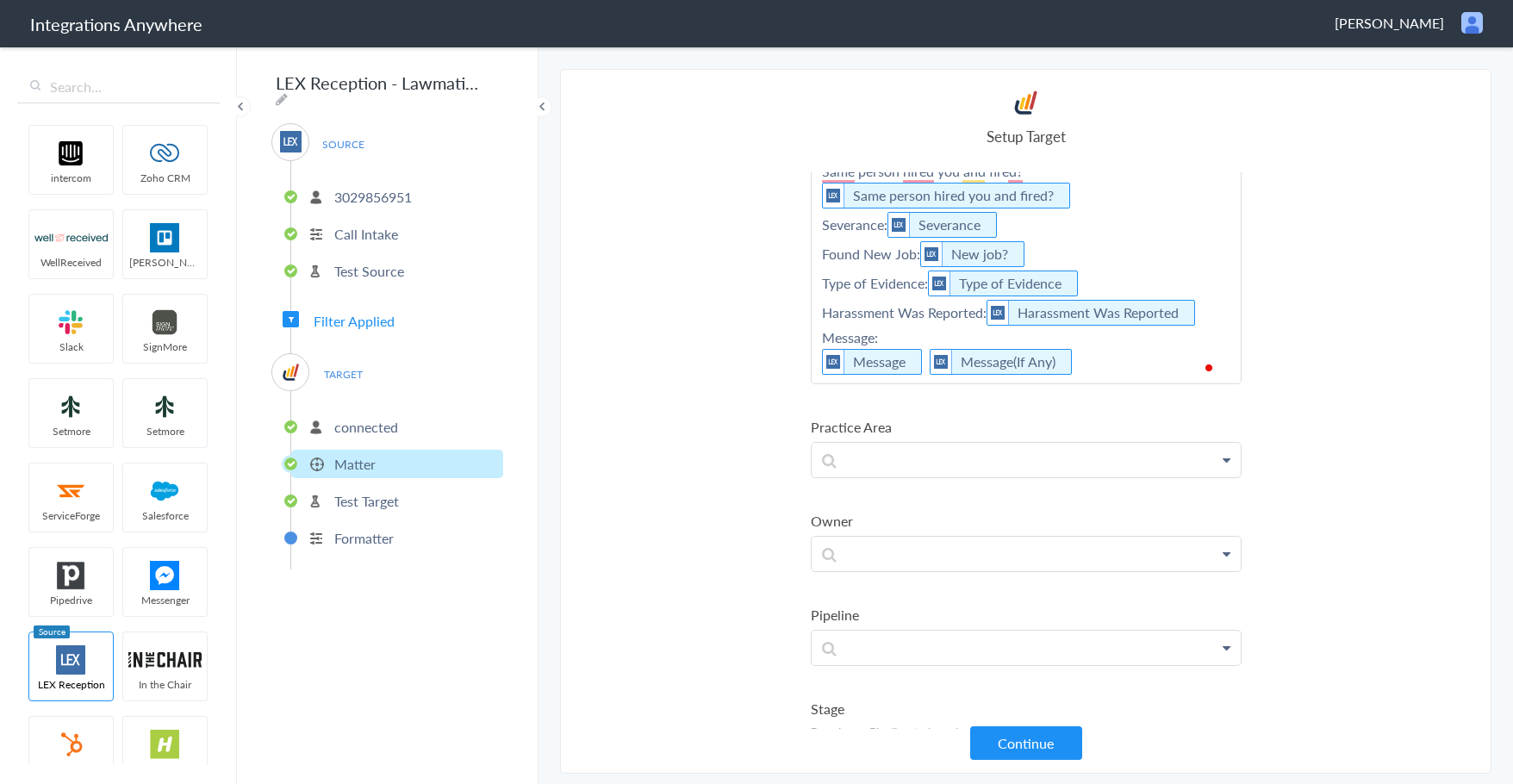
click at [736, 411] on section "Select Account 1210008068 Rename Delete (a day ago) 3029856951 Rename Delete (7…" at bounding box center [1026, 421] width 931 height 705
click at [1036, 736] on button "Continue" at bounding box center [1026, 742] width 112 height 33
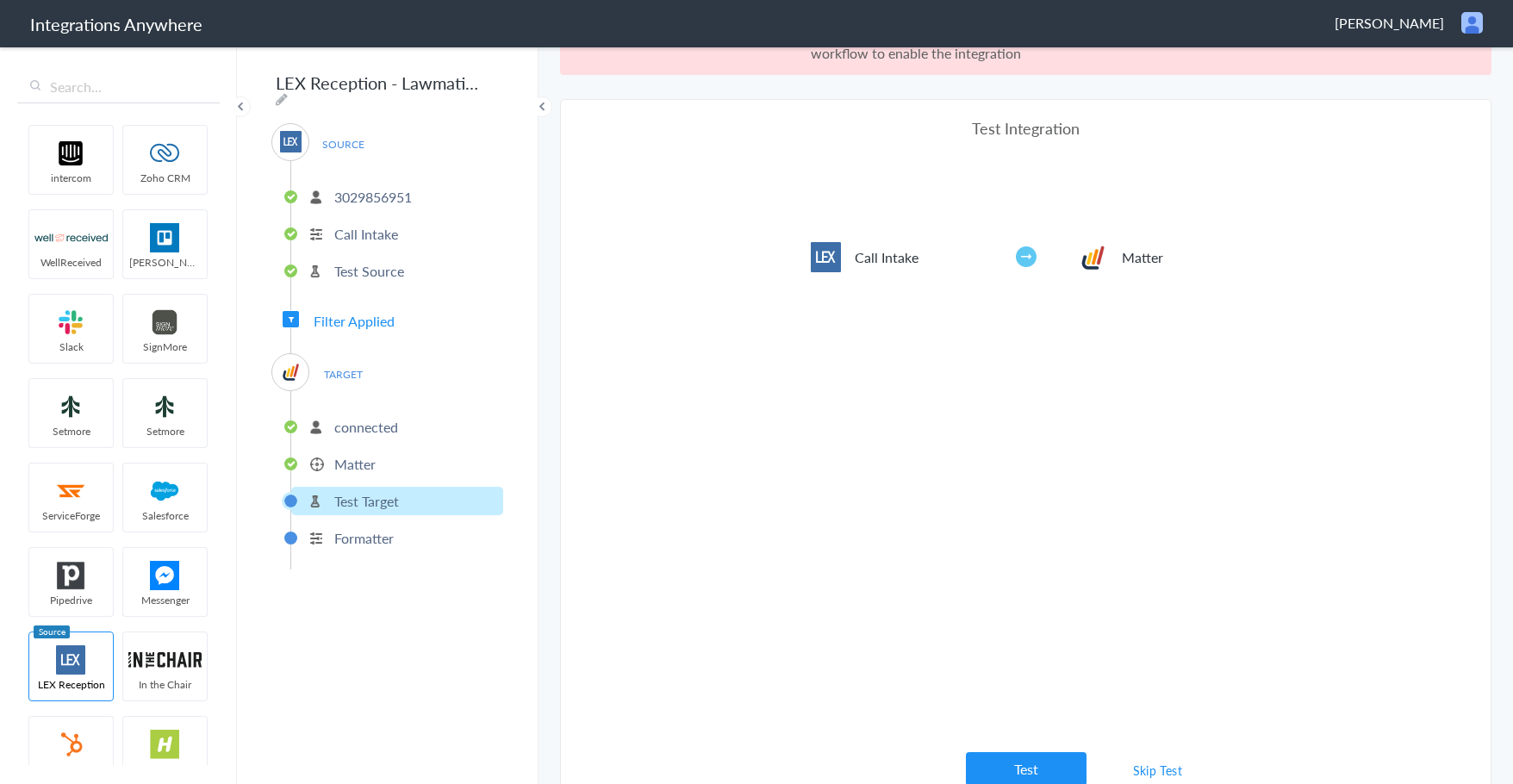
scroll to position [64, 0]
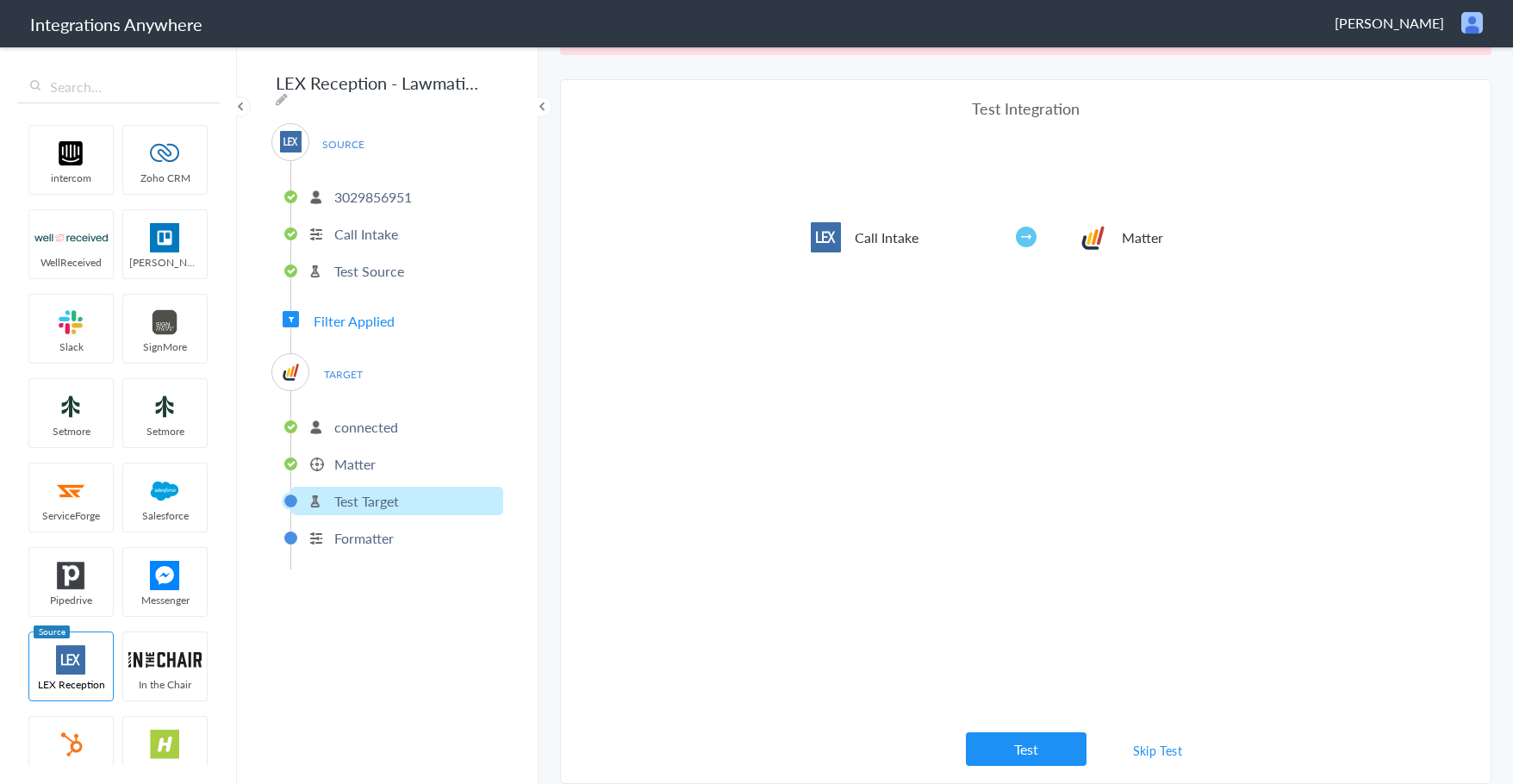
click at [1146, 750] on link "Skip Test" at bounding box center [1158, 750] width 92 height 31
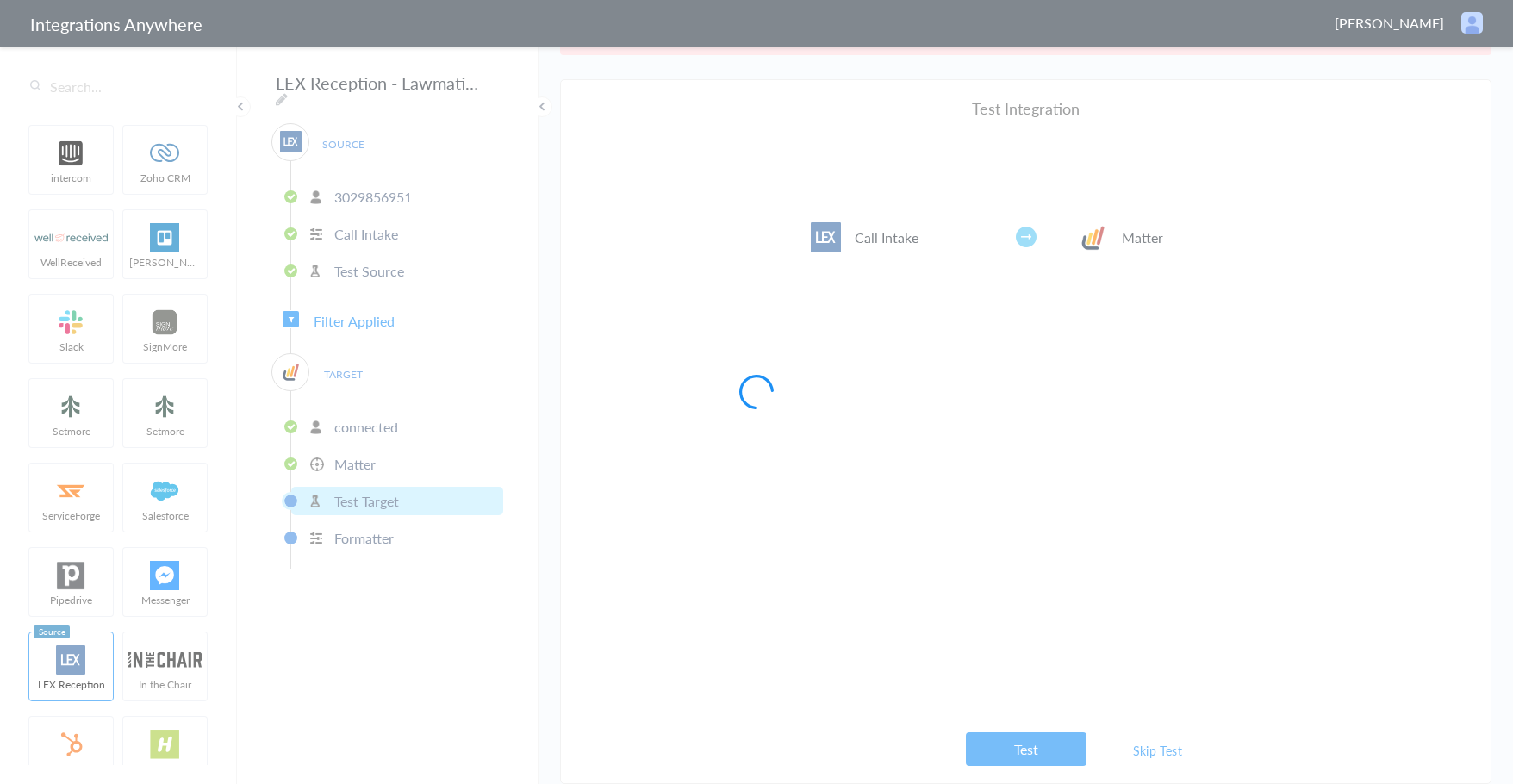
scroll to position [0, 0]
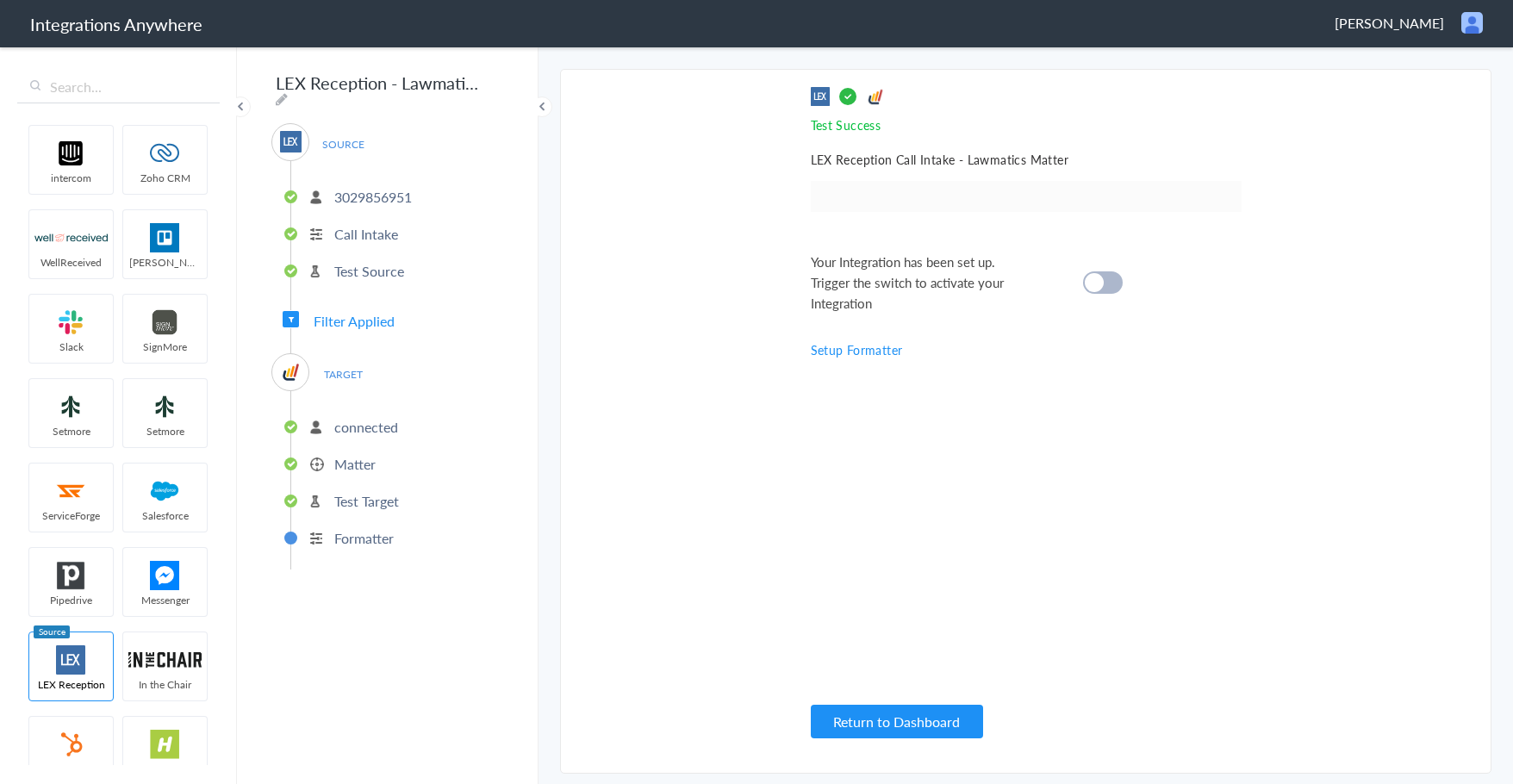
click at [1096, 279] on cite at bounding box center [1094, 282] width 19 height 19
click at [351, 461] on p "Matter" at bounding box center [354, 464] width 41 height 20
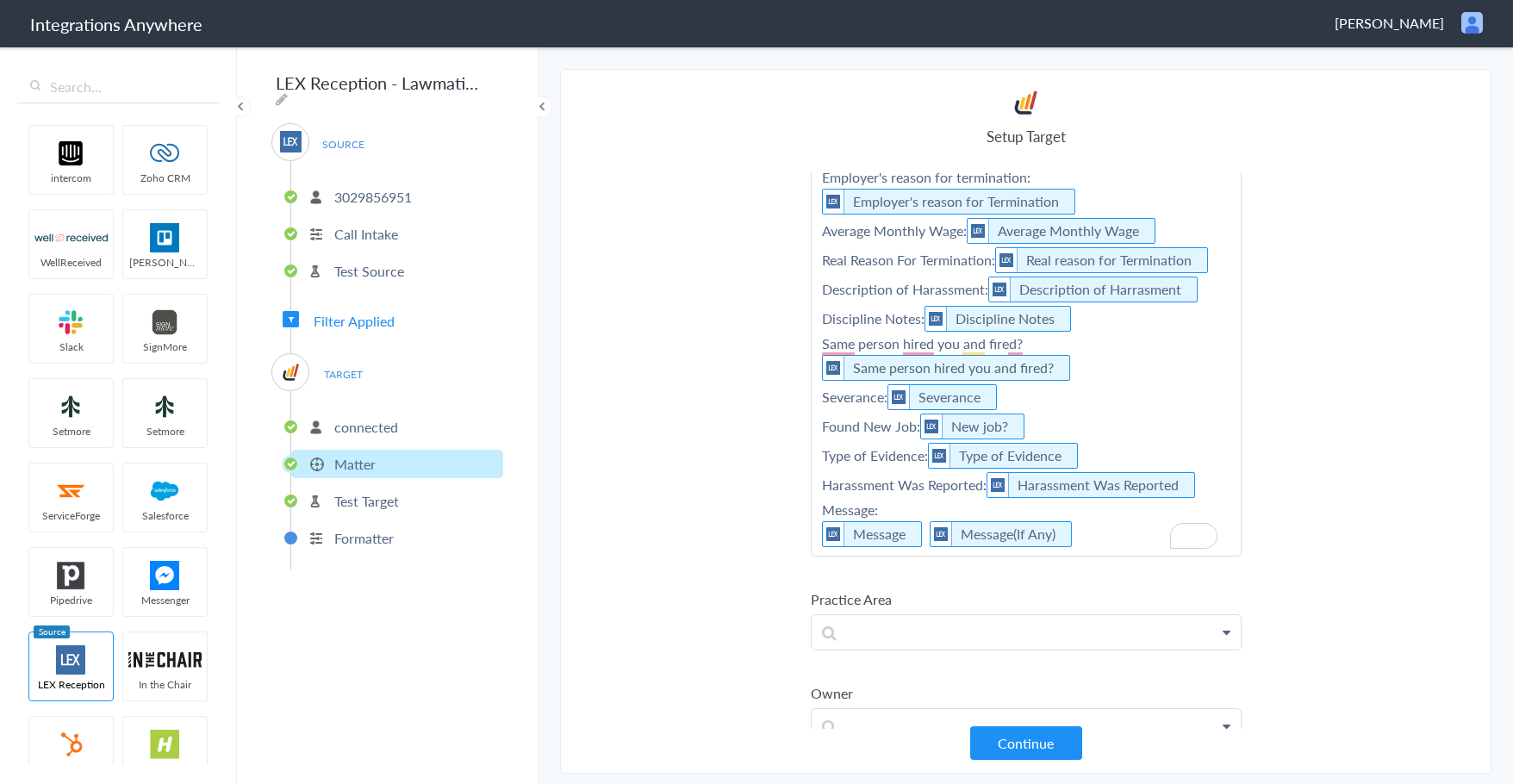
scroll to position [485, 0]
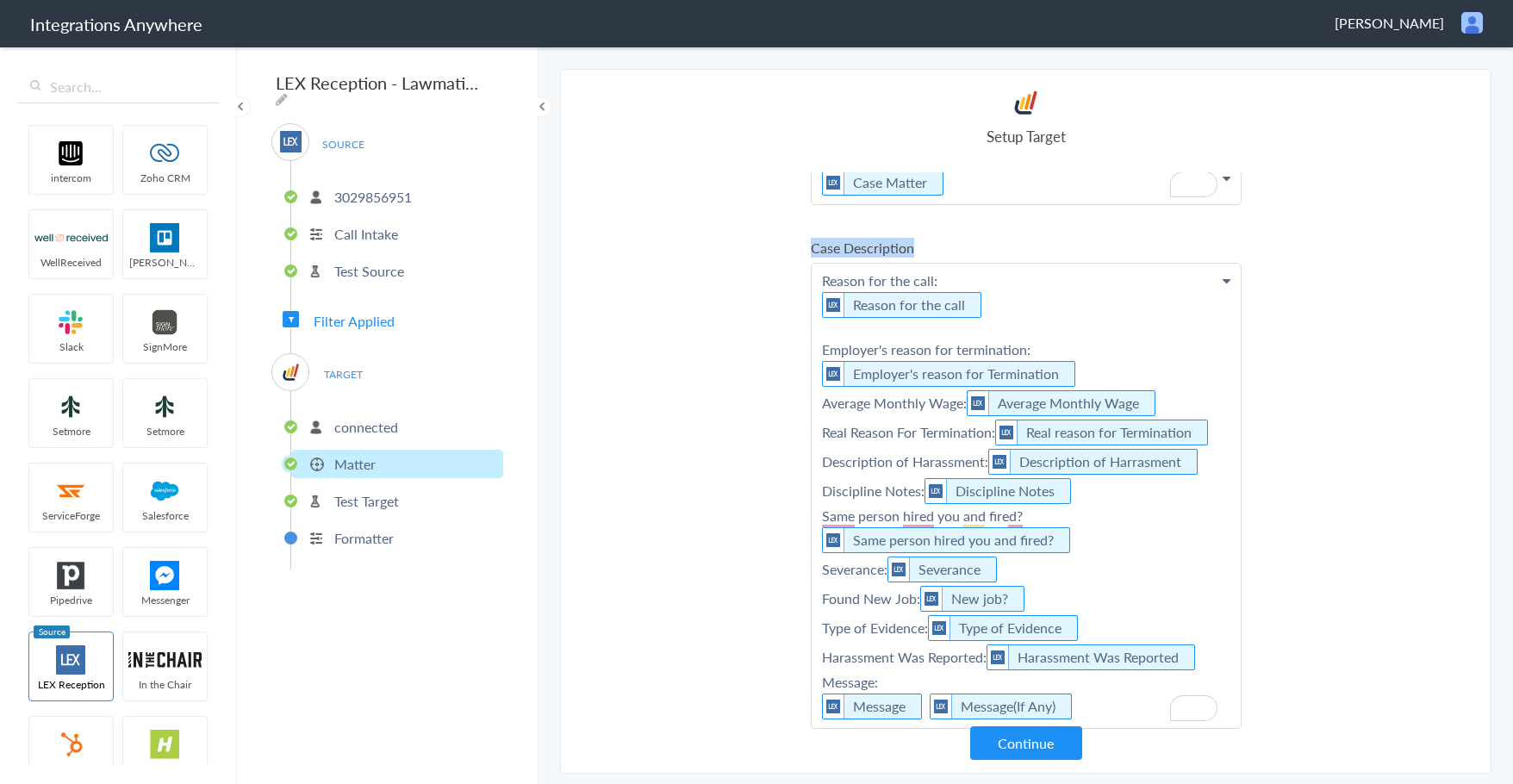
drag, startPoint x: 804, startPoint y: 252, endPoint x: 978, endPoint y: 243, distance: 174.2
click at [978, 243] on section "Select Account 1210008068 Rename Delete (a day ago) 3029856951 Rename Delete (7…" at bounding box center [1026, 421] width 931 height 705
click at [796, 235] on section "Select Account 1210008068 Rename Delete (a day ago) 3029856951 Rename Delete (7…" at bounding box center [1026, 421] width 931 height 705
drag, startPoint x: 810, startPoint y: 250, endPoint x: 941, endPoint y: 253, distance: 131.0
click at [941, 253] on label "Case Description" at bounding box center [1026, 247] width 430 height 20
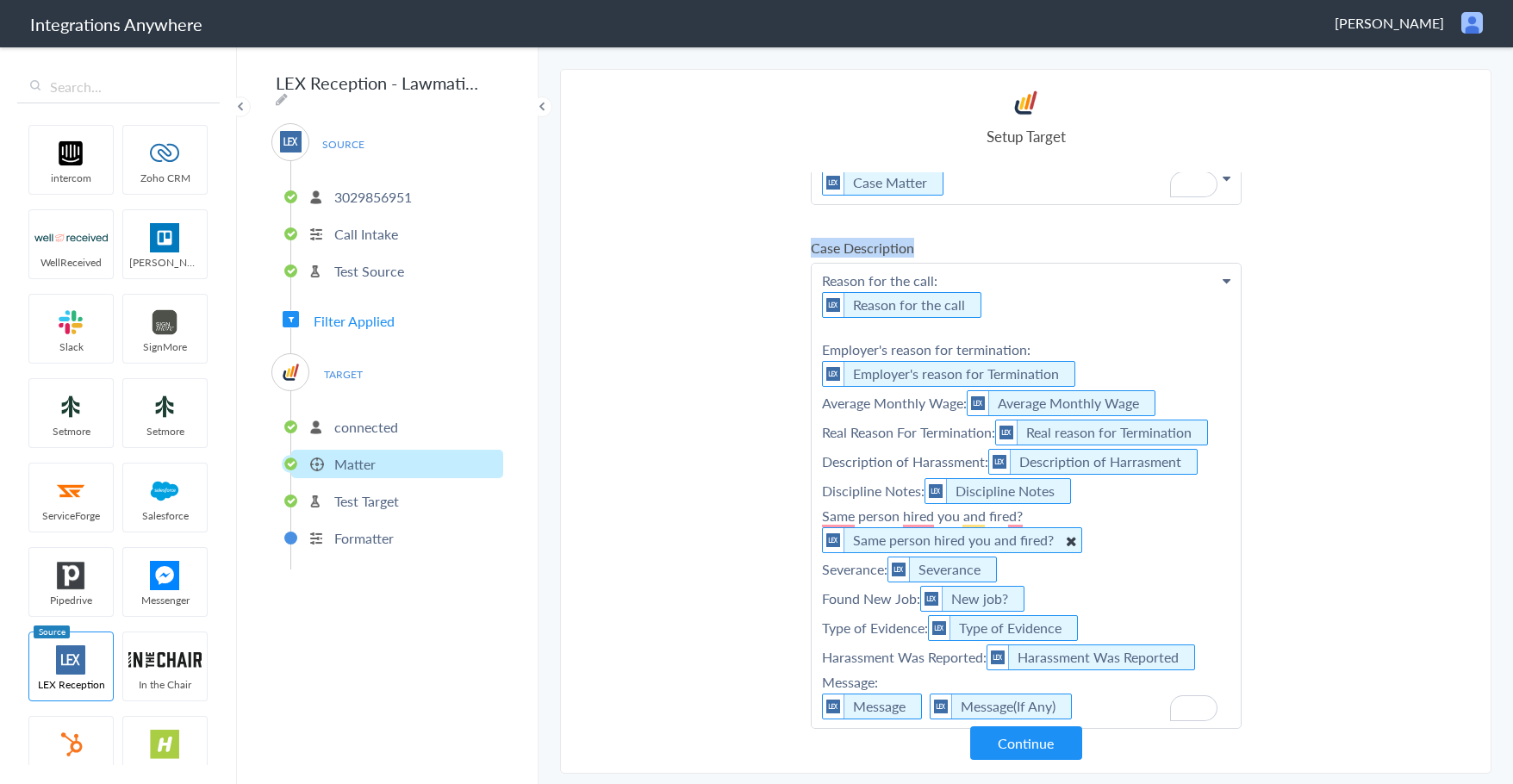
scroll to position [403, 0]
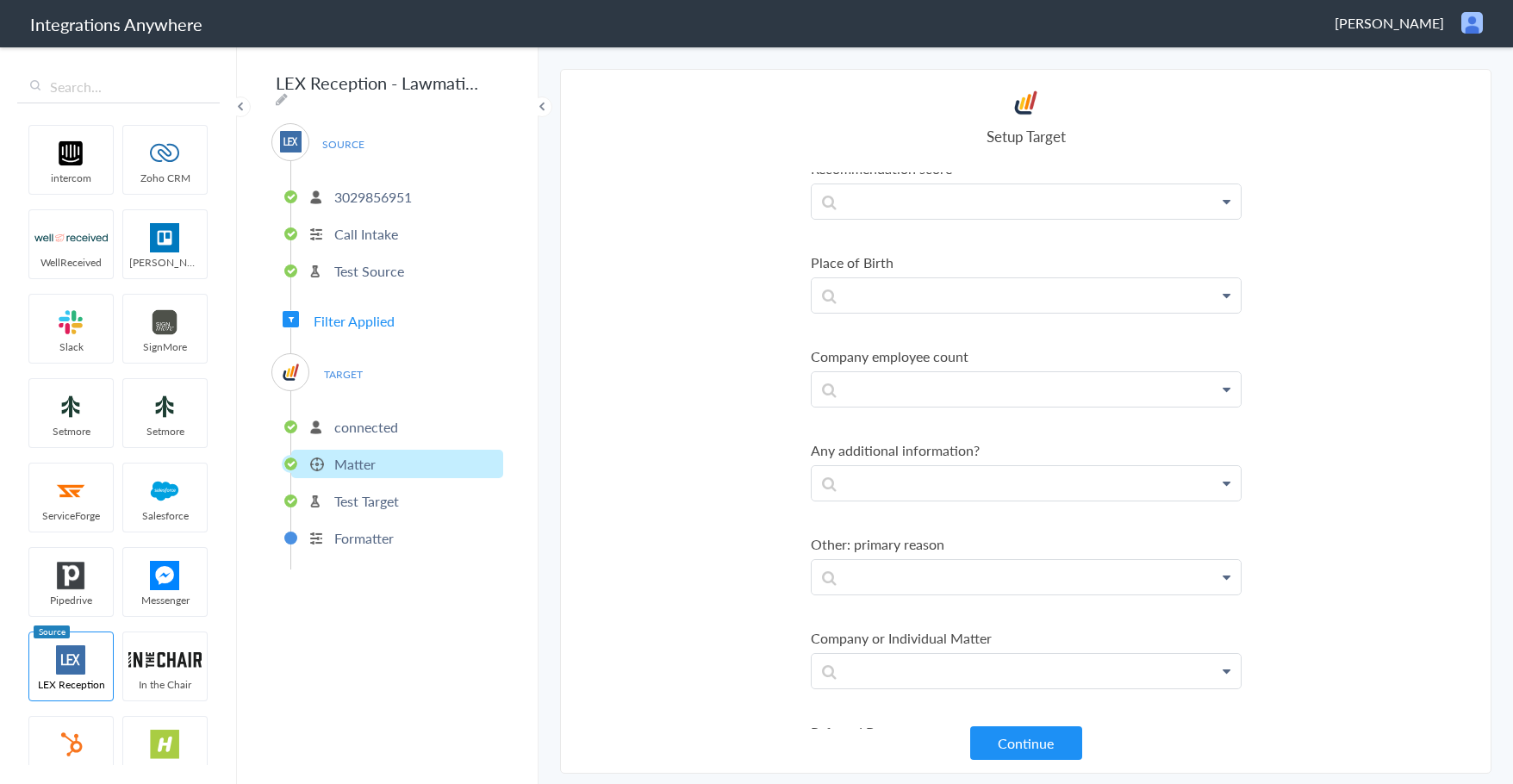
click at [786, 452] on section "Select Account 1210008068 Rename Delete (a day ago) 3029856951 Rename Delete (7…" at bounding box center [1026, 421] width 931 height 705
drag, startPoint x: 798, startPoint y: 446, endPoint x: 1014, endPoint y: 449, distance: 216.0
click at [1015, 448] on section "Select Account 1210008068 Rename Delete (a day ago) 3029856951 Rename Delete (7…" at bounding box center [1026, 421] width 931 height 705
drag, startPoint x: 750, startPoint y: 480, endPoint x: 750, endPoint y: 471, distance: 9.0
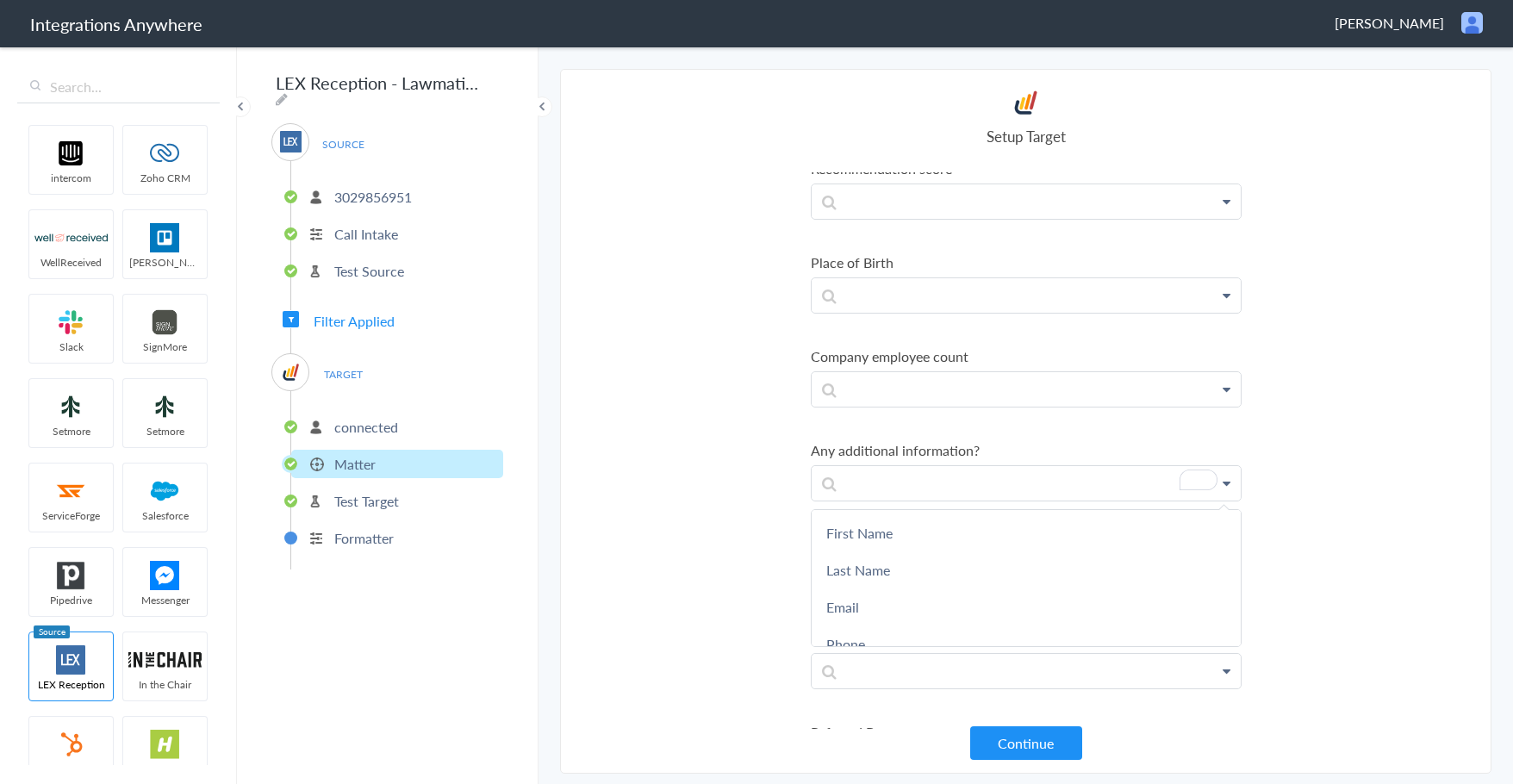
click at [750, 472] on section "Select Account 1210008068 Rename Delete (a day ago) 3029856951 Rename Delete (7…" at bounding box center [1026, 421] width 931 height 705
click at [750, 471] on section "Select Account 1210008068 Rename Delete (a day ago) 3029856951 Rename Delete (7…" at bounding box center [1026, 421] width 931 height 705
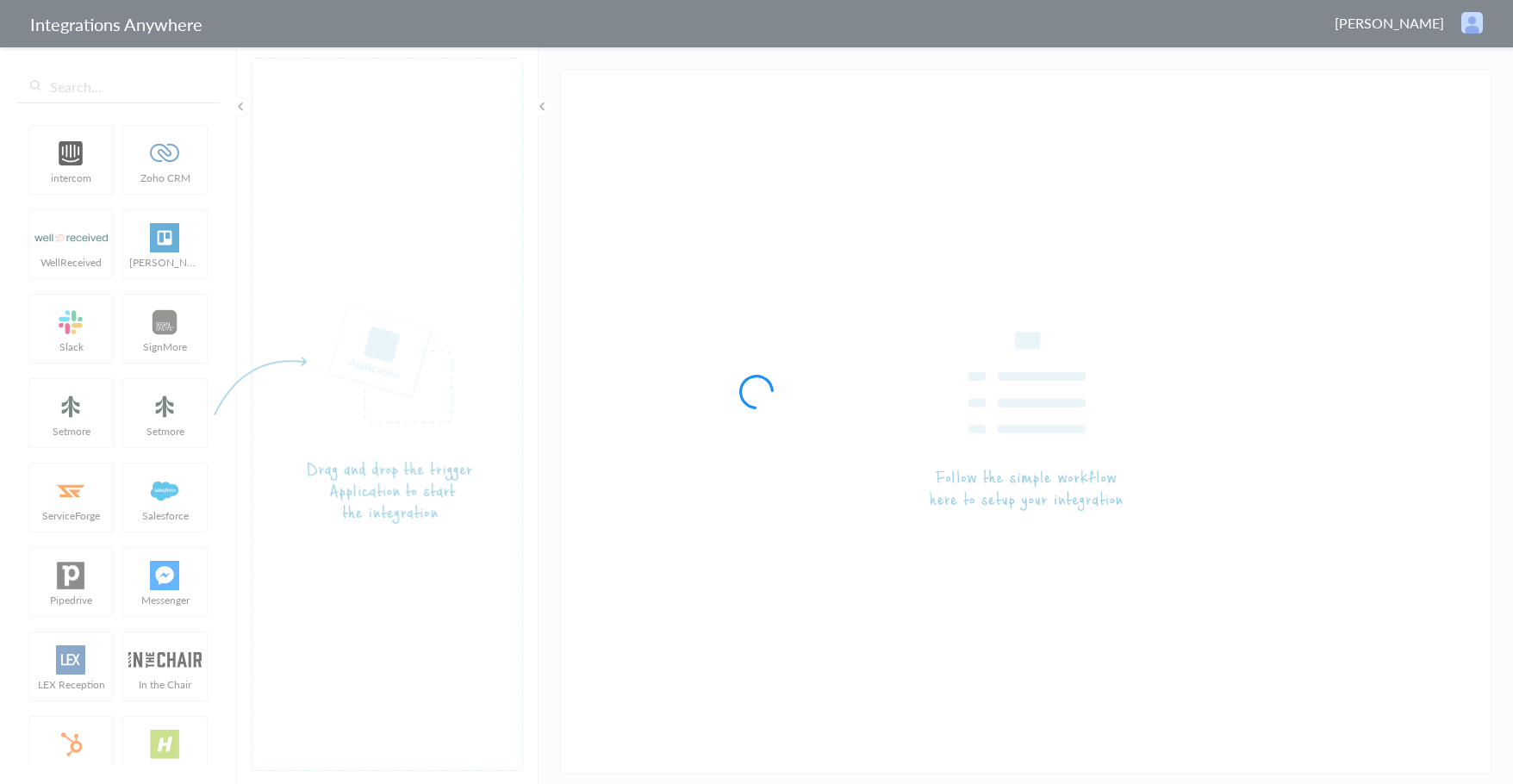
type input "LEX Reception - Lawmatics"
